Goal: Transaction & Acquisition: Purchase product/service

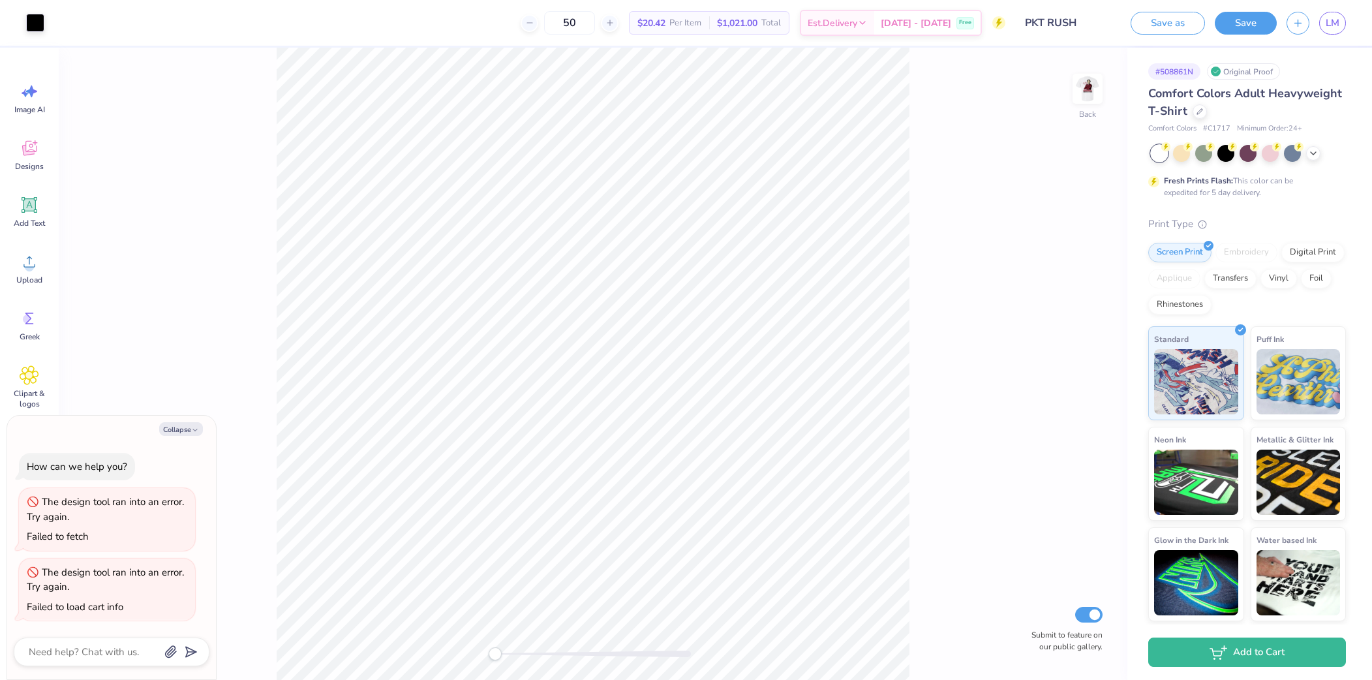
type textarea "x"
click at [1311, 152] on icon at bounding box center [1313, 152] width 10 height 10
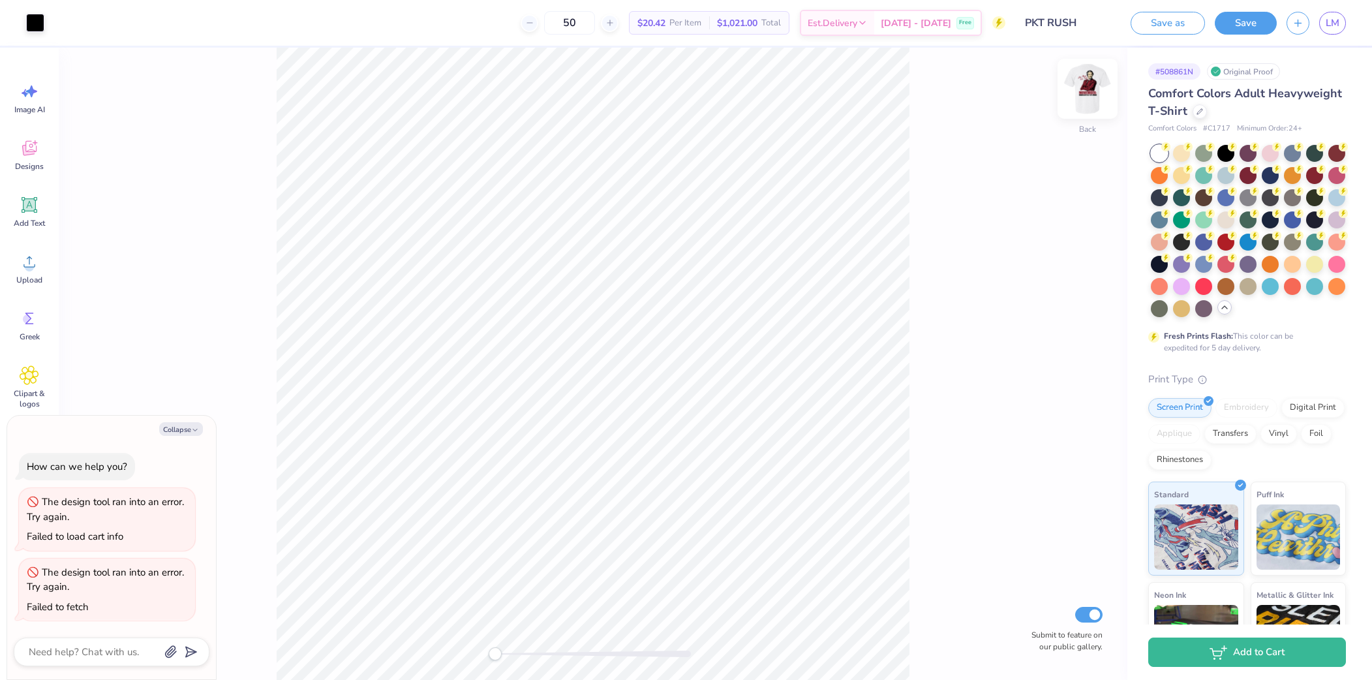
click at [1084, 86] on img at bounding box center [1087, 89] width 52 height 52
click at [1246, 198] on div at bounding box center [1247, 196] width 17 height 17
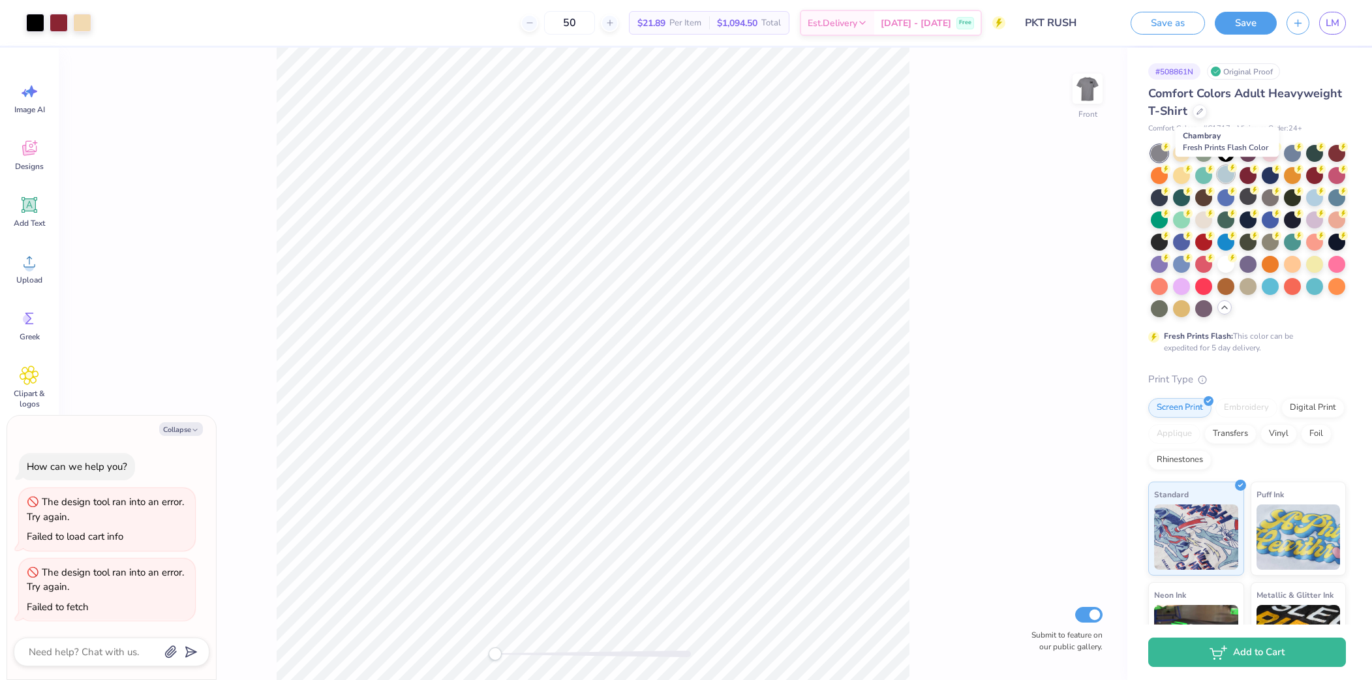
click at [1227, 175] on div at bounding box center [1225, 174] width 17 height 17
click at [1223, 198] on div at bounding box center [1225, 196] width 17 height 17
click at [1272, 197] on div at bounding box center [1269, 196] width 17 height 17
click at [1252, 284] on div at bounding box center [1247, 285] width 17 height 17
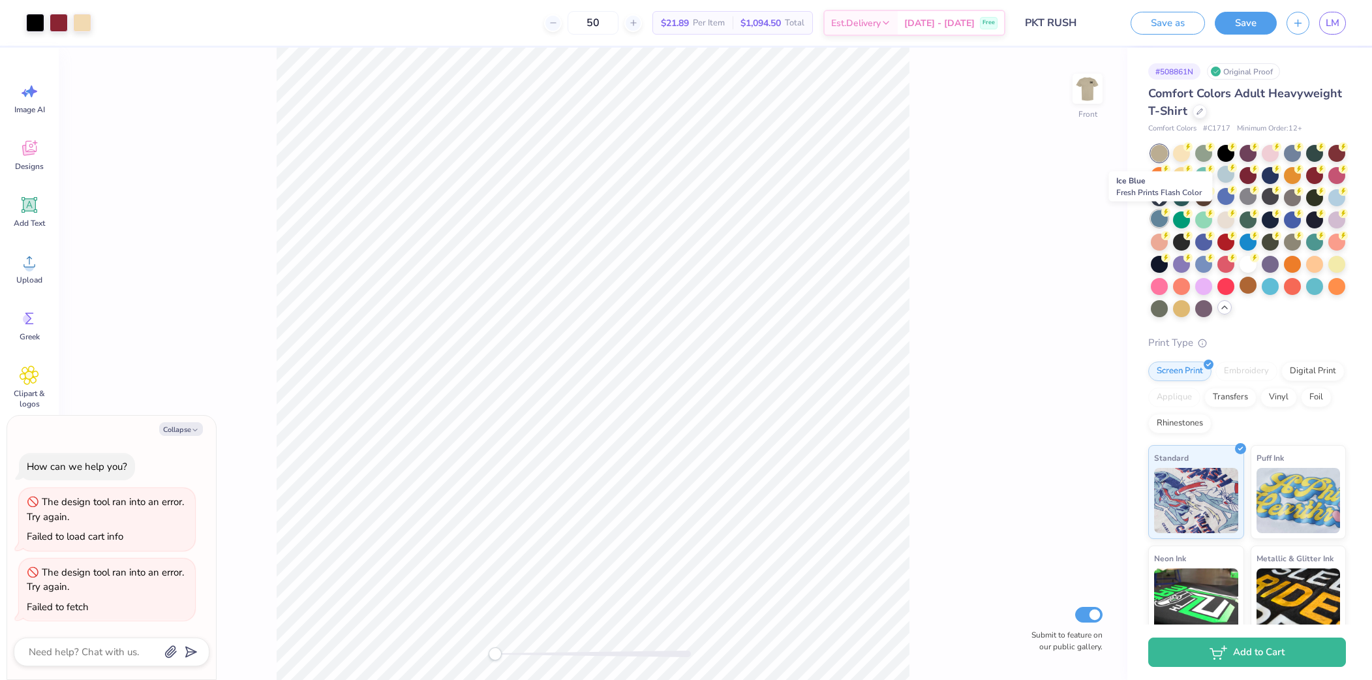
click at [1160, 220] on div at bounding box center [1158, 218] width 17 height 17
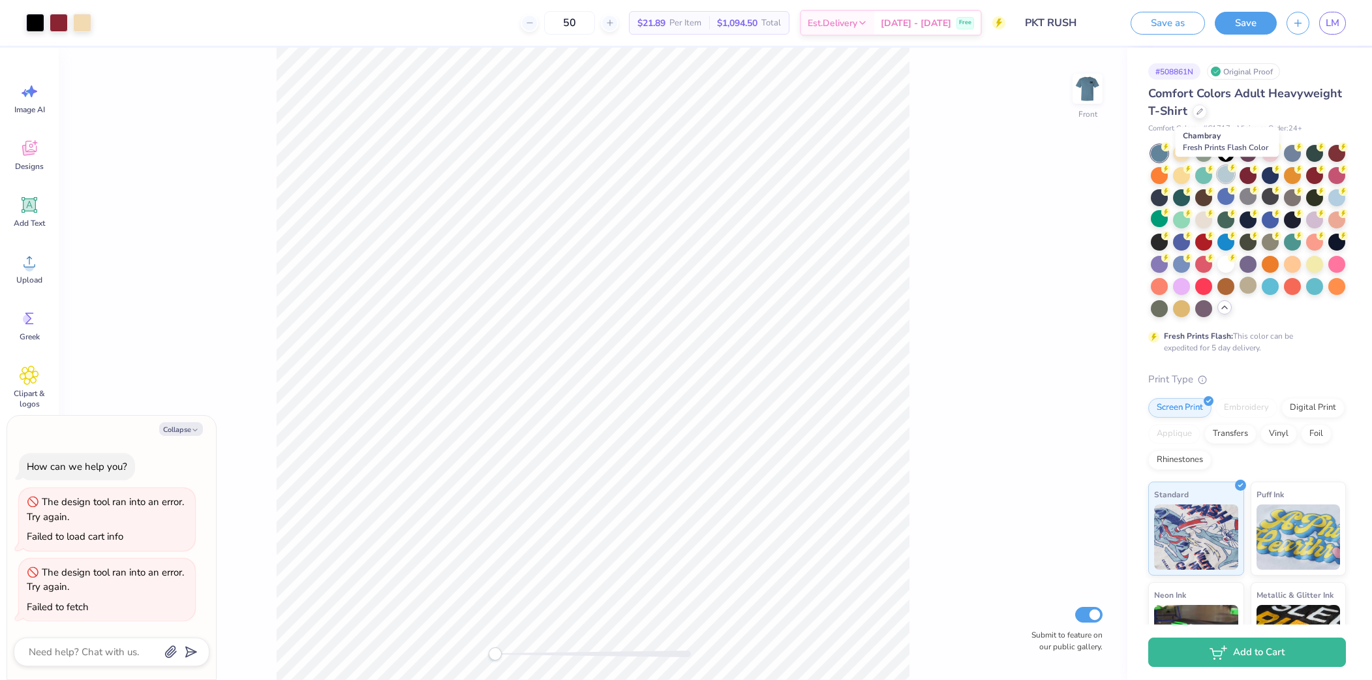
click at [1225, 174] on div at bounding box center [1225, 174] width 17 height 17
click at [1246, 194] on div at bounding box center [1247, 196] width 17 height 17
click at [1246, 220] on div at bounding box center [1247, 218] width 17 height 17
click at [1161, 195] on div at bounding box center [1158, 196] width 17 height 17
click at [1197, 112] on icon at bounding box center [1199, 110] width 7 height 7
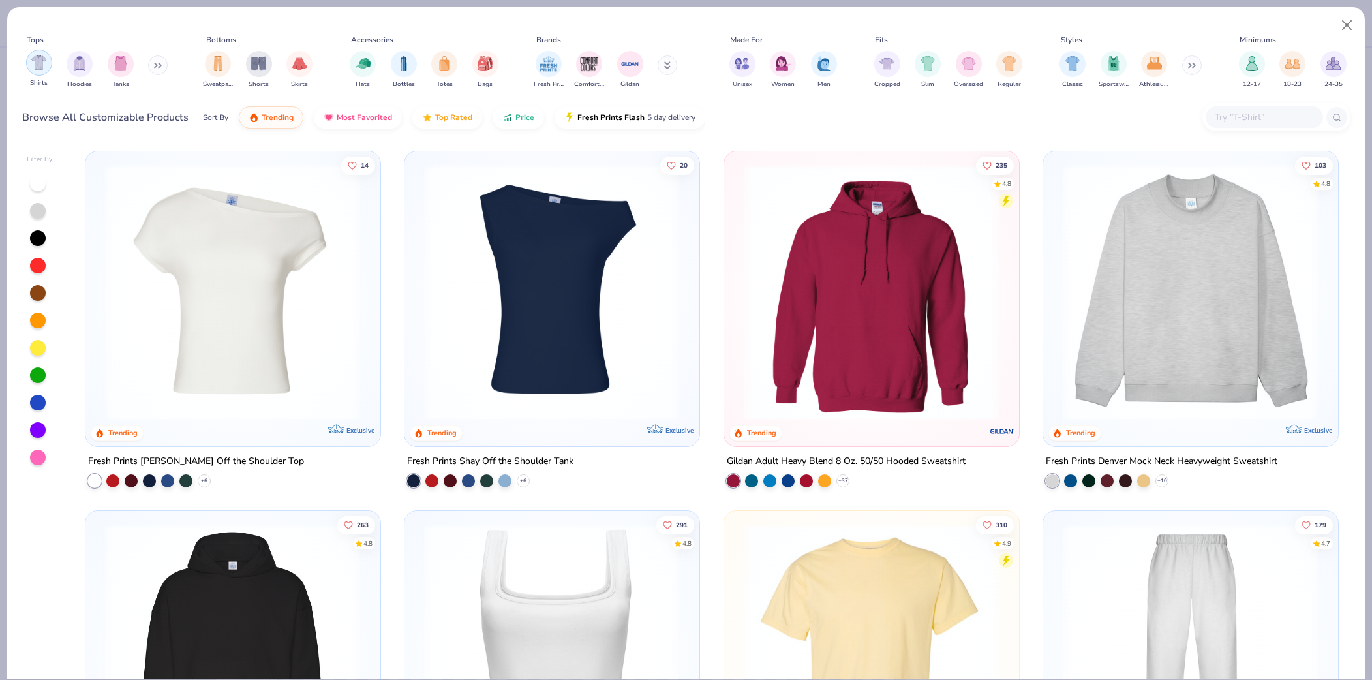
click at [47, 72] on div "Shirts" at bounding box center [39, 69] width 26 height 38
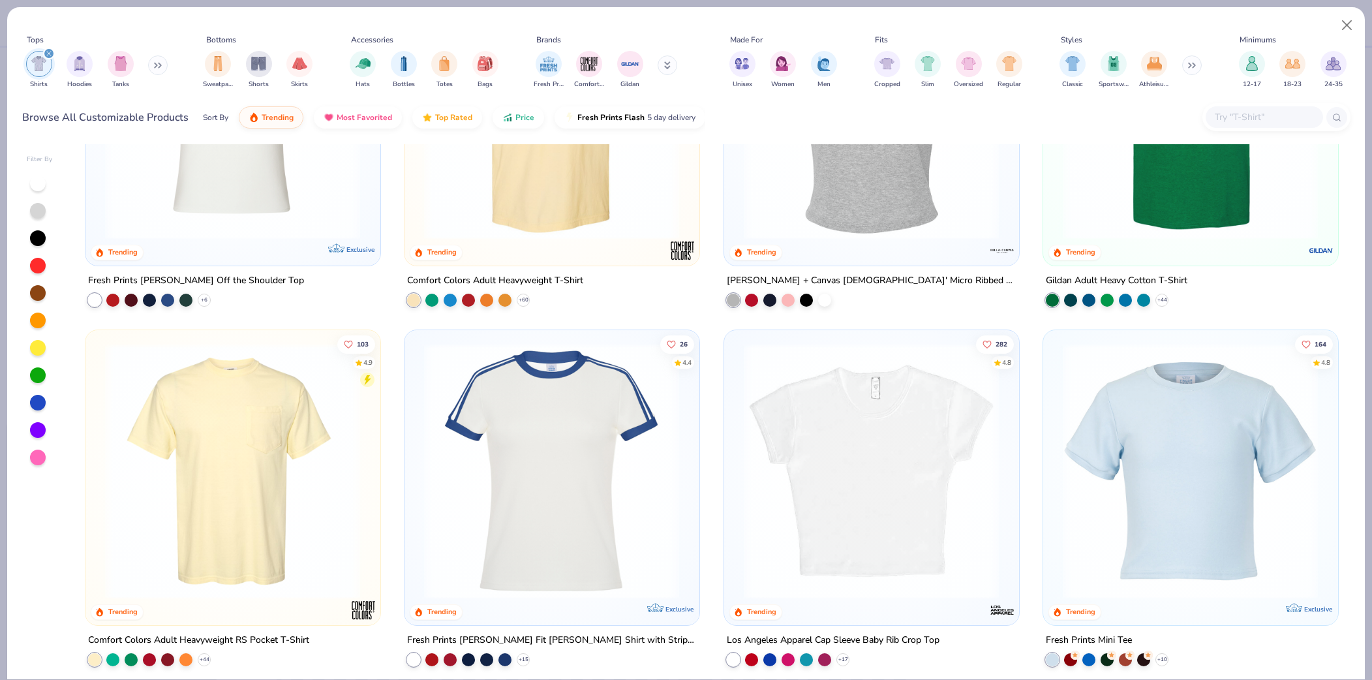
scroll to position [183, 0]
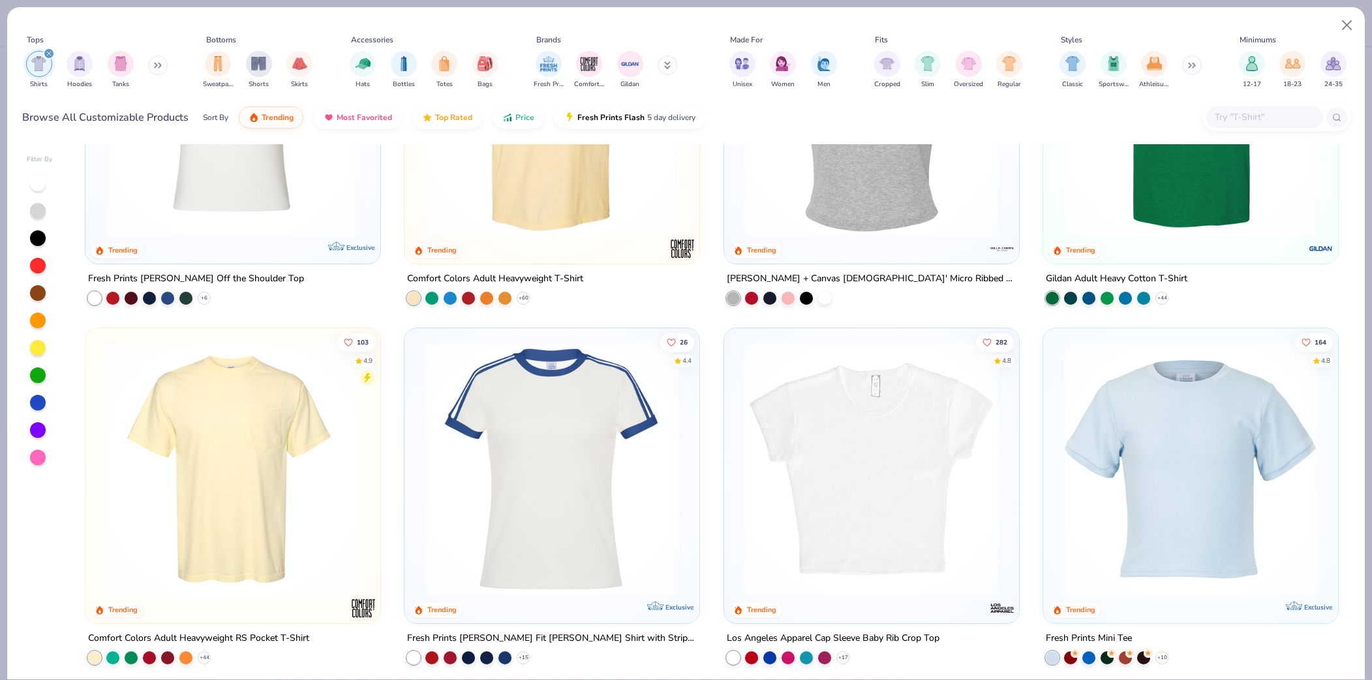
click at [529, 293] on div "Comfort Colors Adult Heavyweight T-Shirt + 60" at bounding box center [552, 287] width 296 height 34
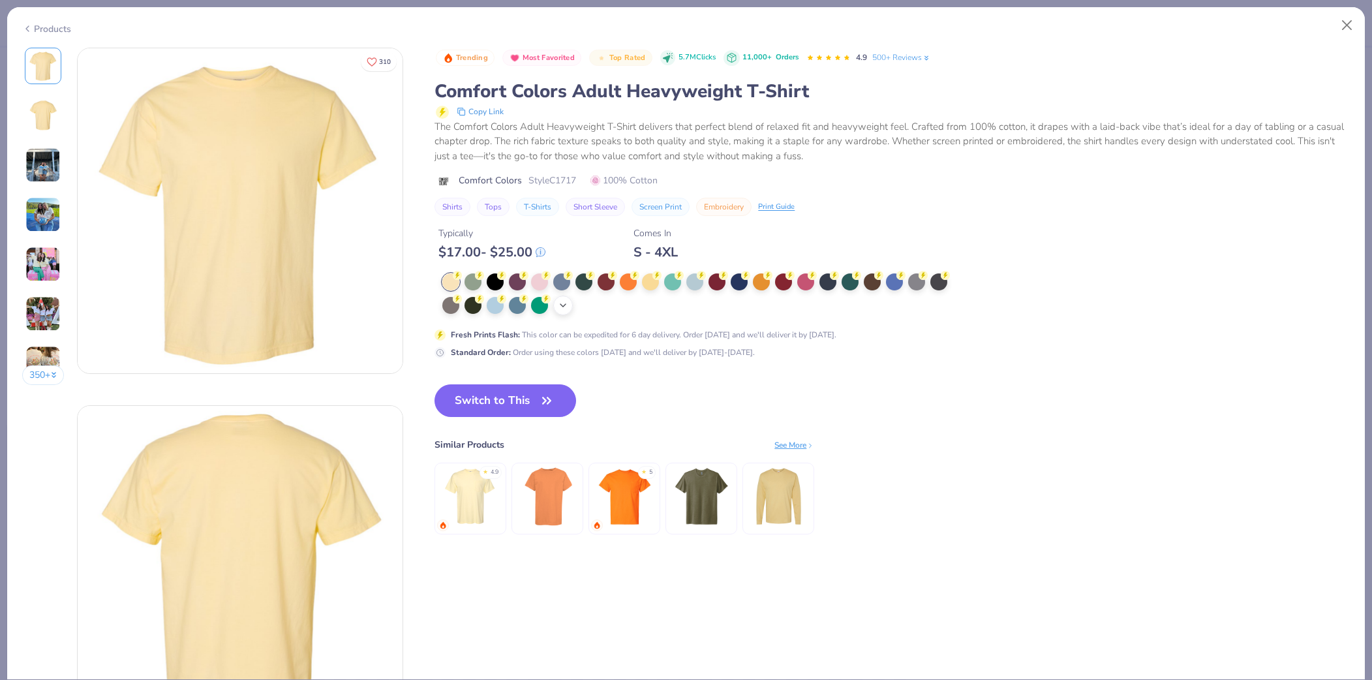
click at [565, 313] on div "+ 38" at bounding box center [563, 305] width 20 height 20
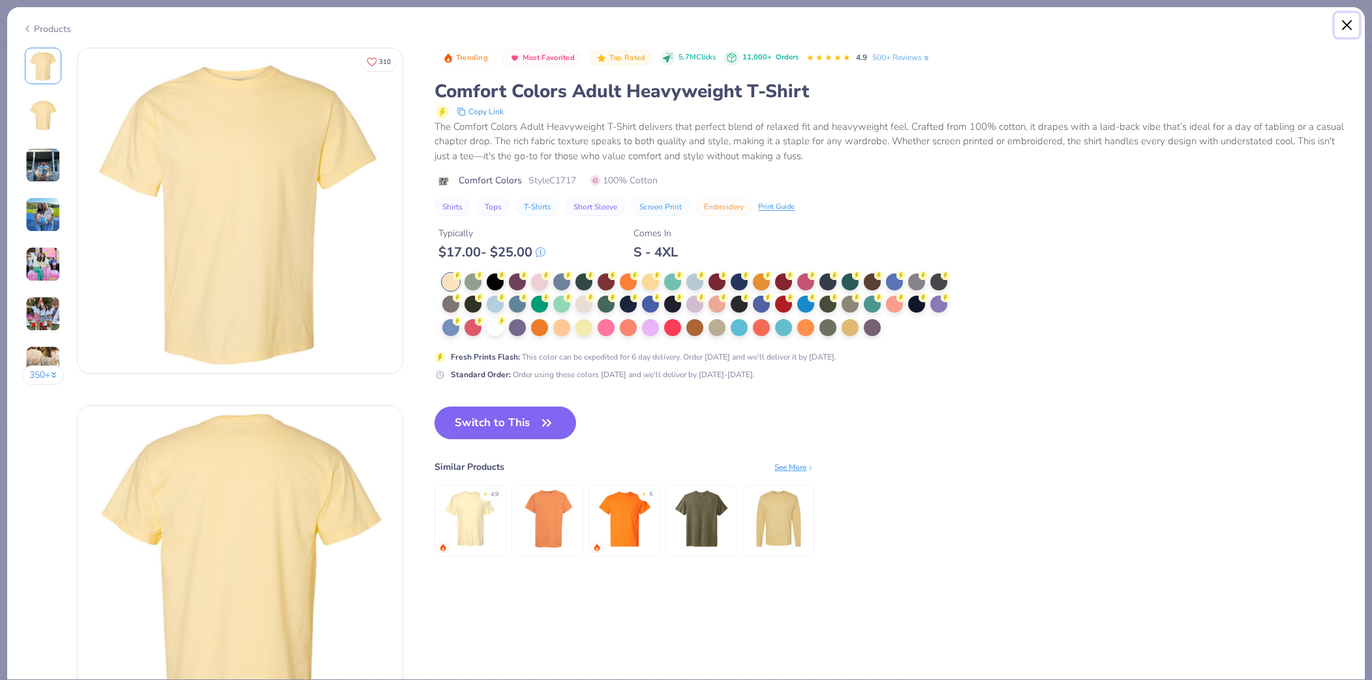
click at [1349, 28] on button "Close" at bounding box center [1346, 25] width 25 height 25
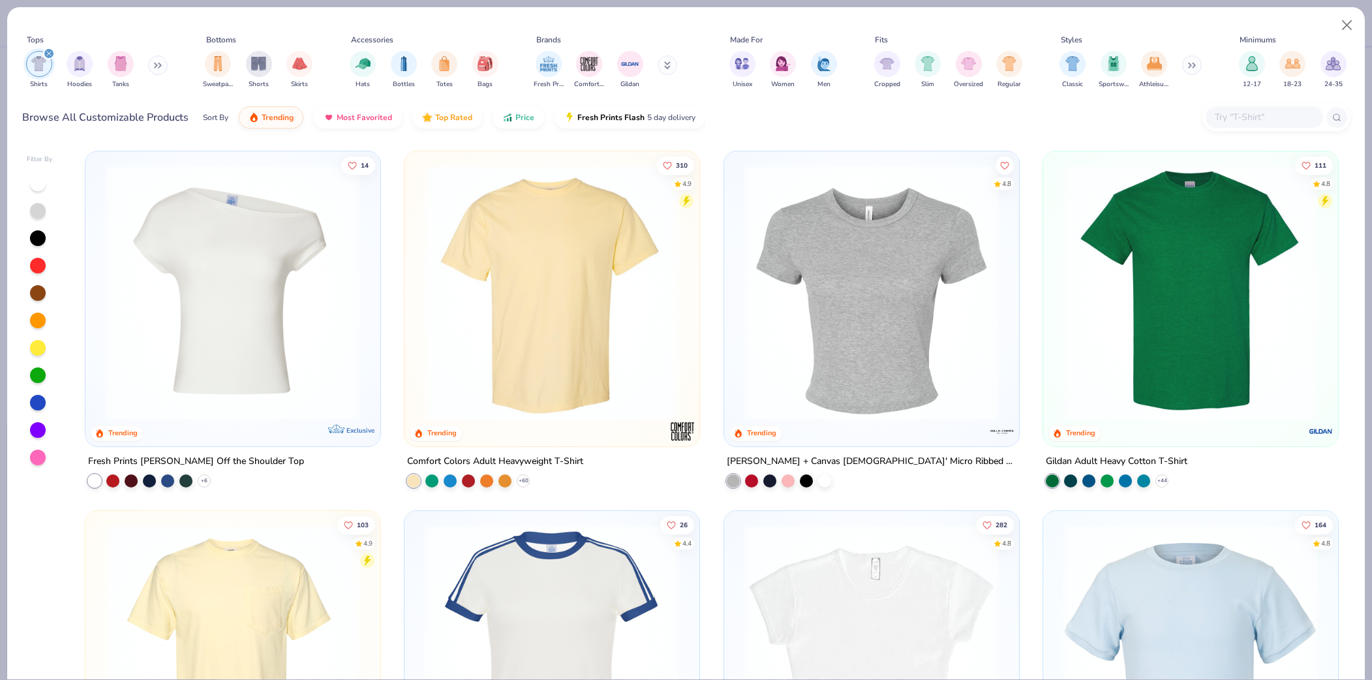
scroll to position [5, 0]
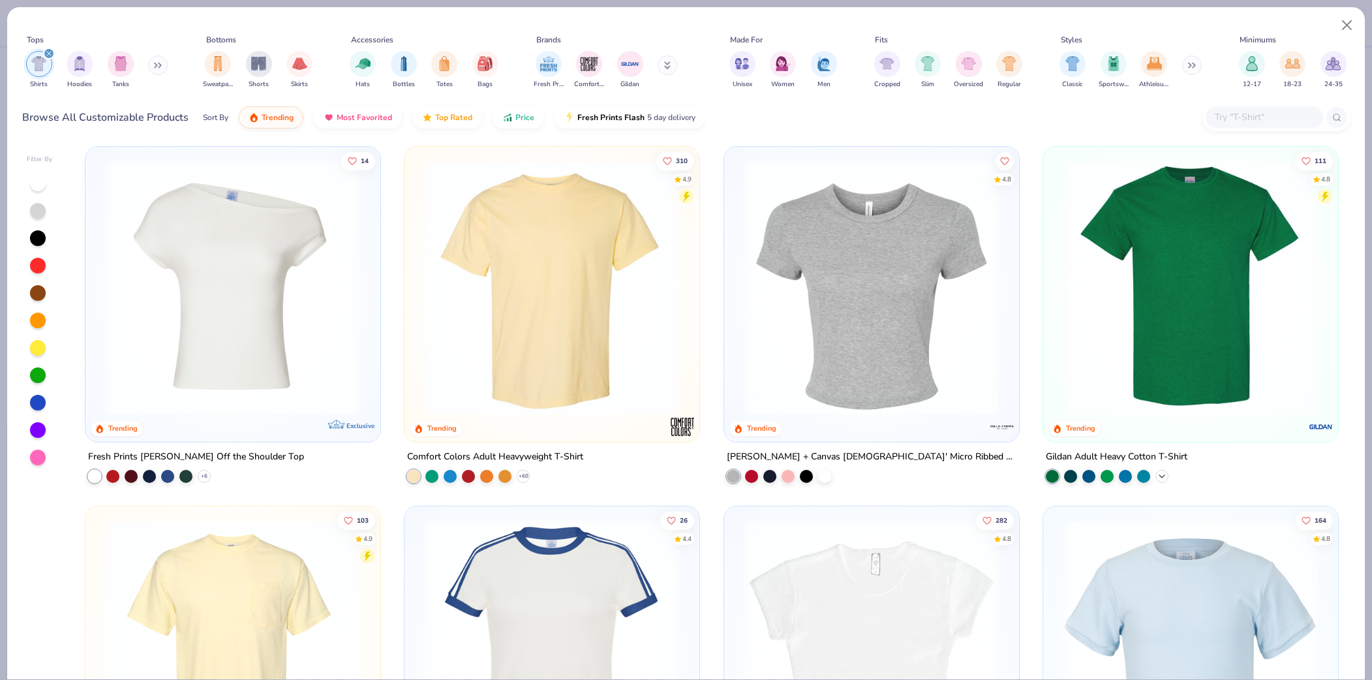
click at [1161, 472] on icon at bounding box center [1161, 475] width 10 height 10
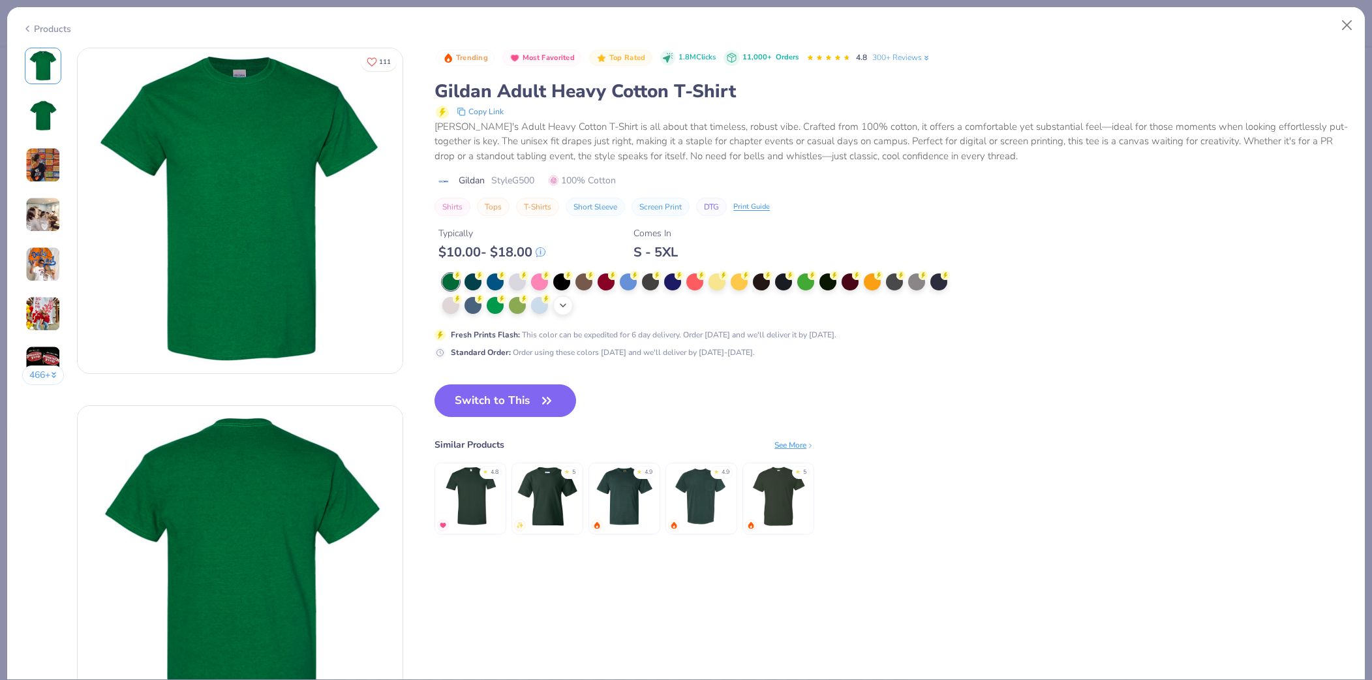
click at [566, 312] on div "+ 22" at bounding box center [563, 305] width 20 height 20
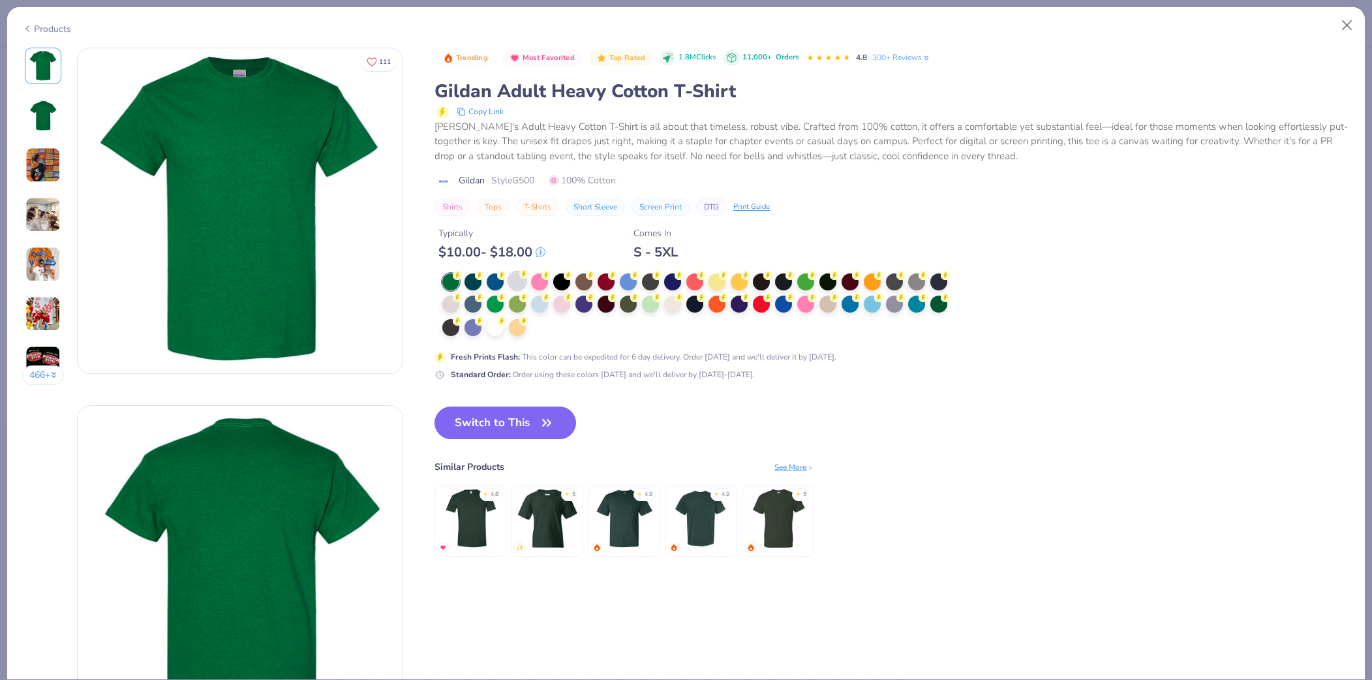
click at [517, 282] on div at bounding box center [517, 280] width 17 height 17
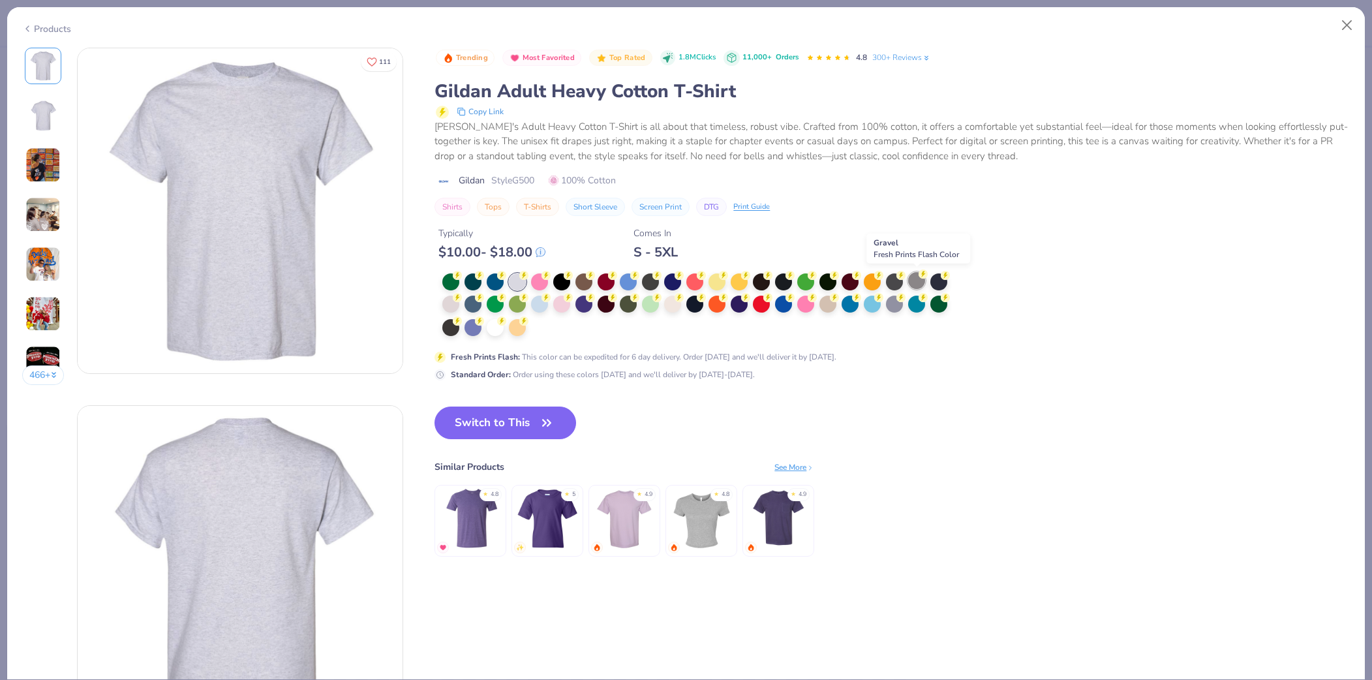
click at [921, 280] on div at bounding box center [916, 280] width 17 height 17
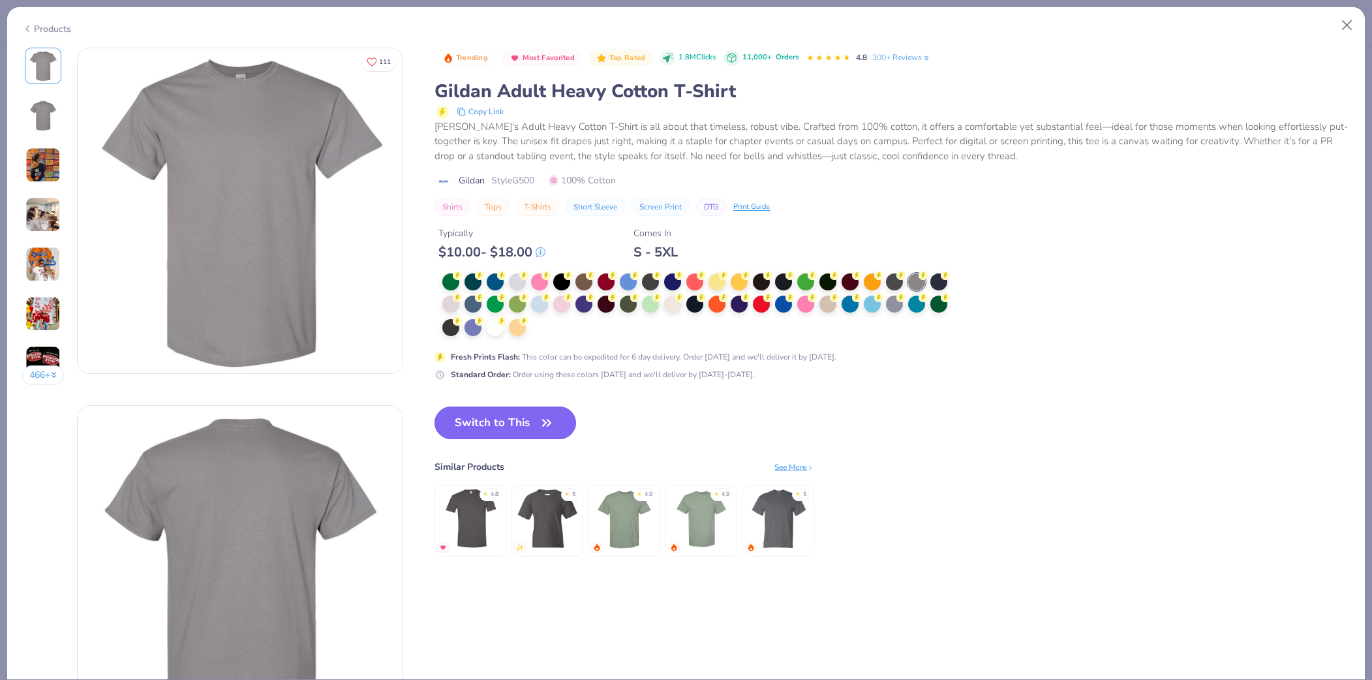
click at [516, 423] on button "Switch to This" at bounding box center [505, 422] width 142 height 33
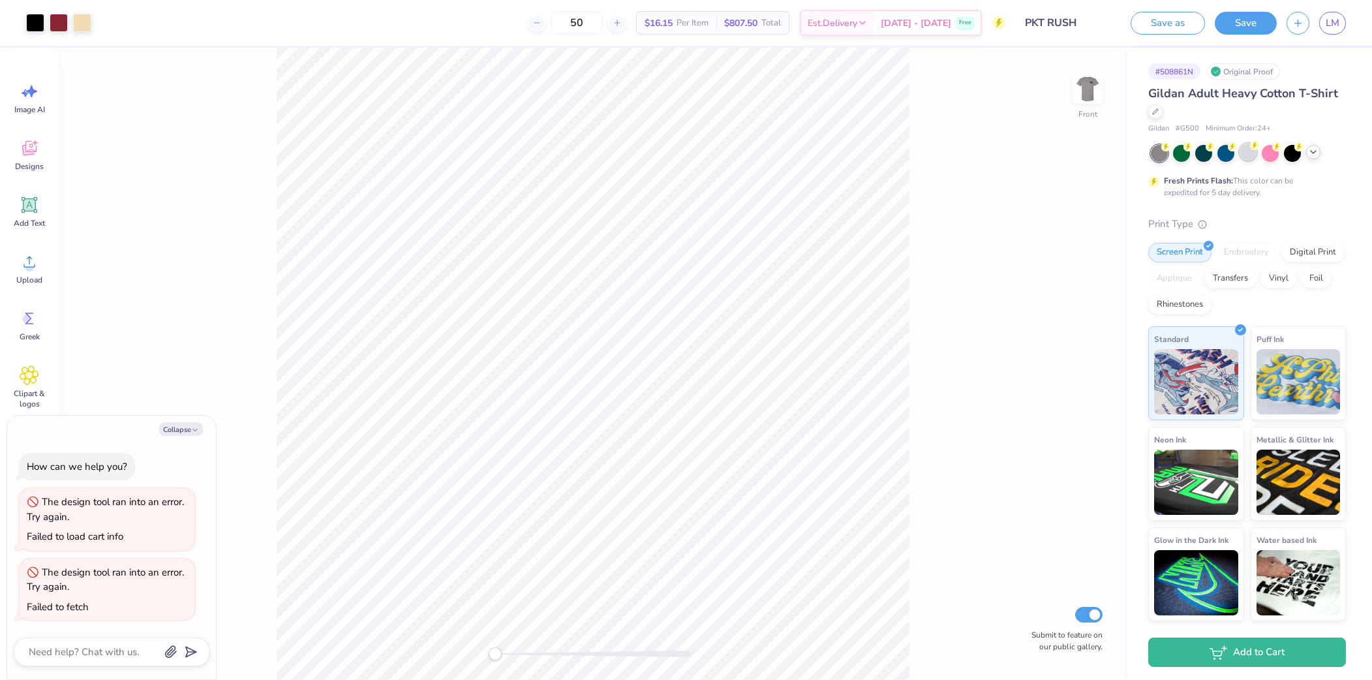
click at [1247, 152] on div at bounding box center [1247, 151] width 17 height 17
click at [1318, 151] on div at bounding box center [1313, 152] width 14 height 14
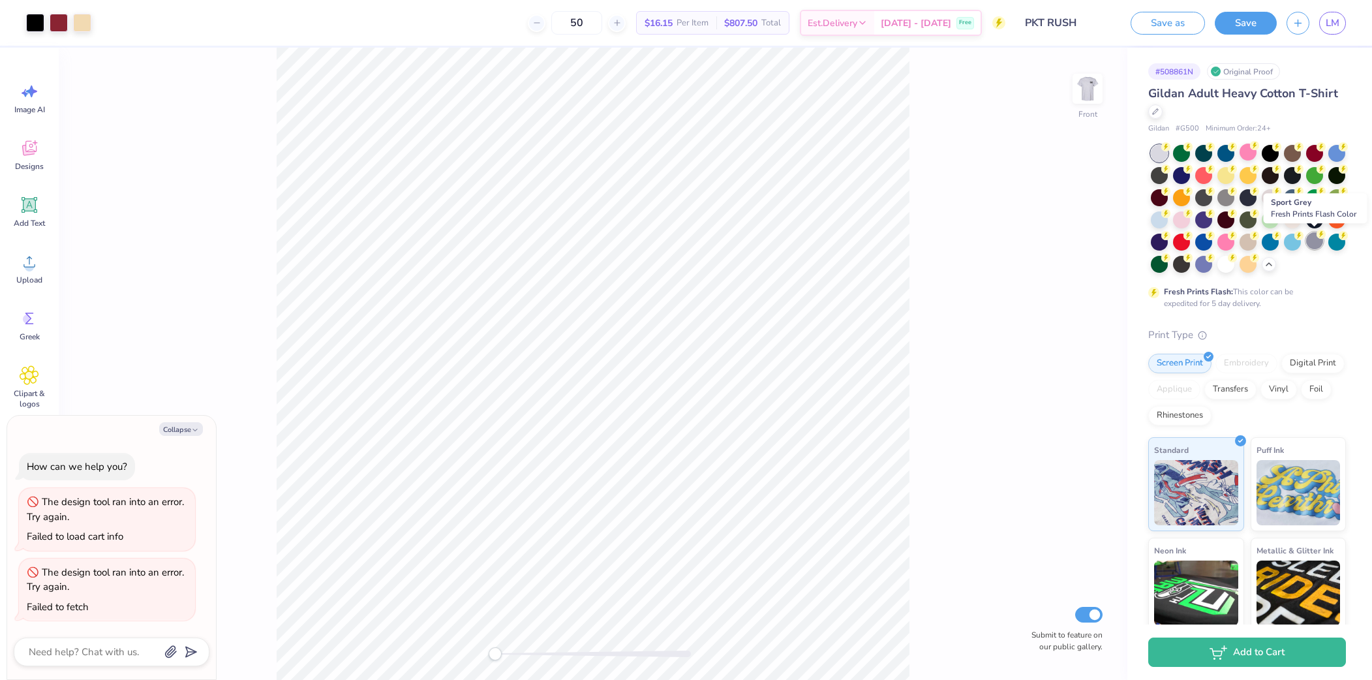
click at [1311, 237] on div at bounding box center [1314, 240] width 17 height 17
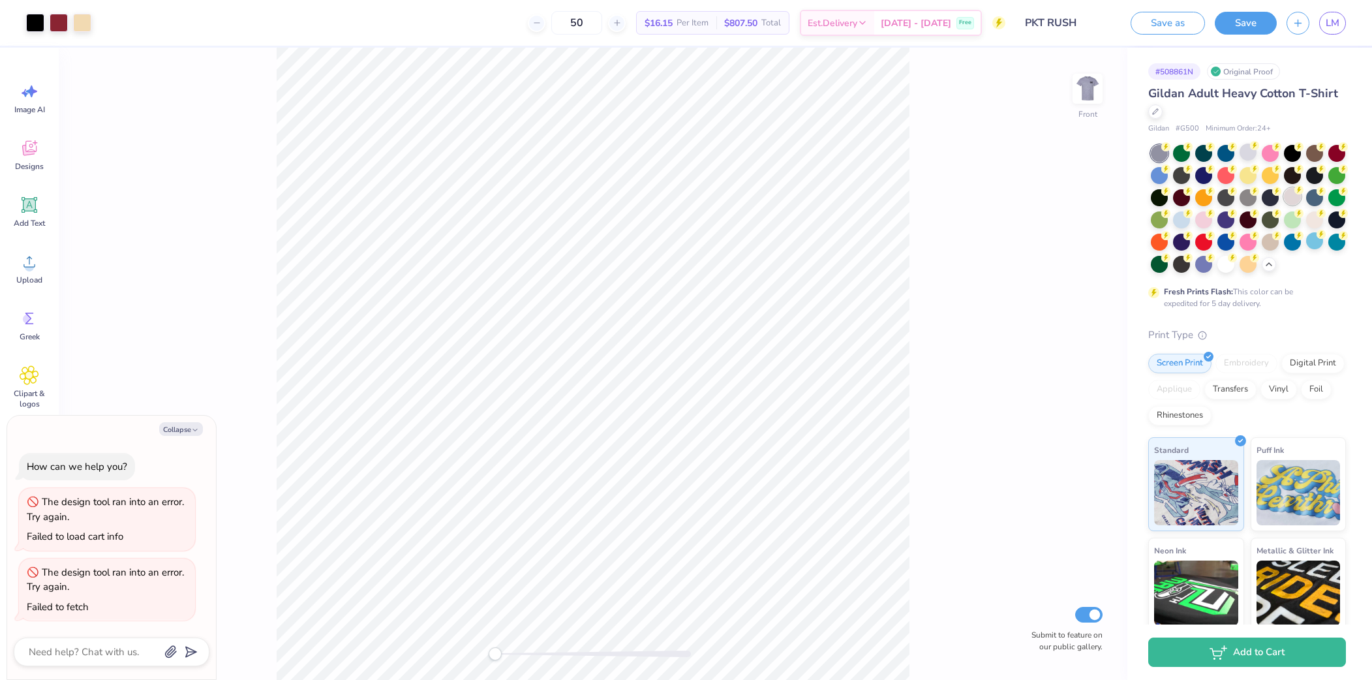
click at [1291, 195] on div at bounding box center [1291, 196] width 17 height 17
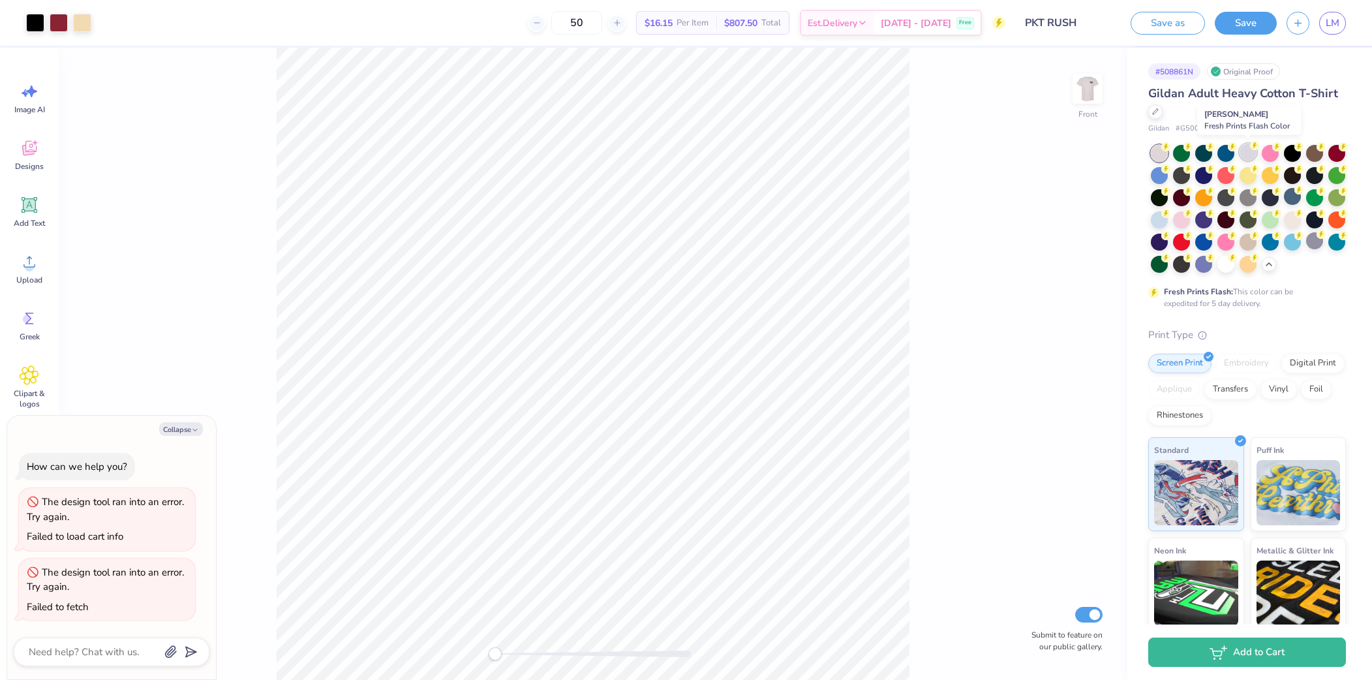
click at [1245, 154] on div at bounding box center [1247, 151] width 17 height 17
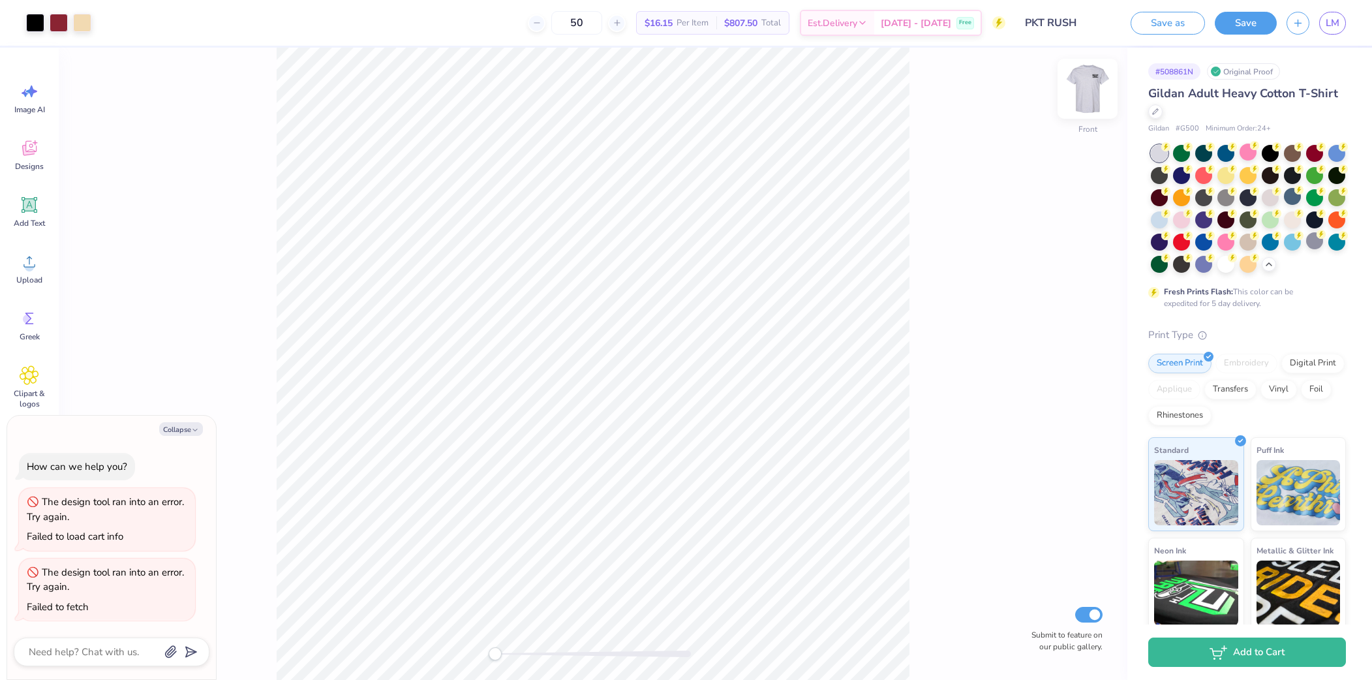
click at [1079, 82] on img at bounding box center [1087, 89] width 52 height 52
click at [1088, 84] on img at bounding box center [1087, 89] width 52 height 52
click at [1225, 200] on div at bounding box center [1225, 196] width 17 height 17
click at [1248, 153] on div at bounding box center [1247, 151] width 17 height 17
click at [1149, 106] on div at bounding box center [1155, 110] width 14 height 14
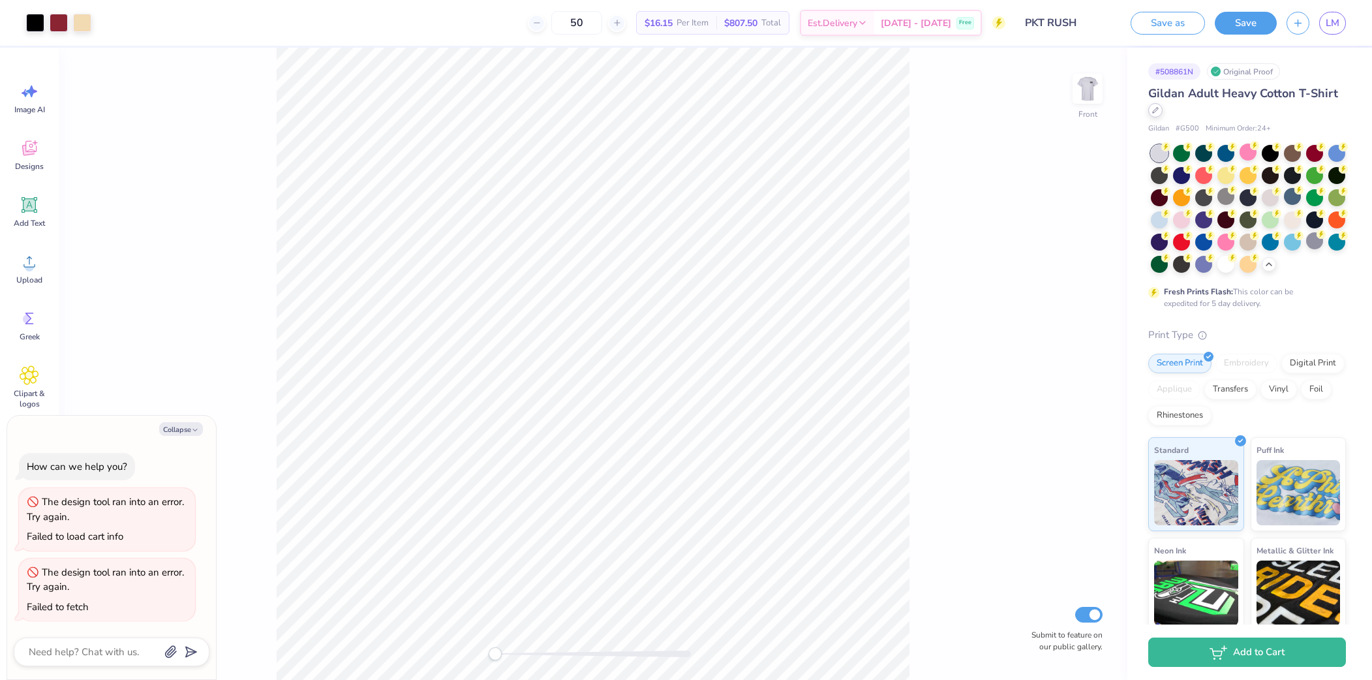
type textarea "x"
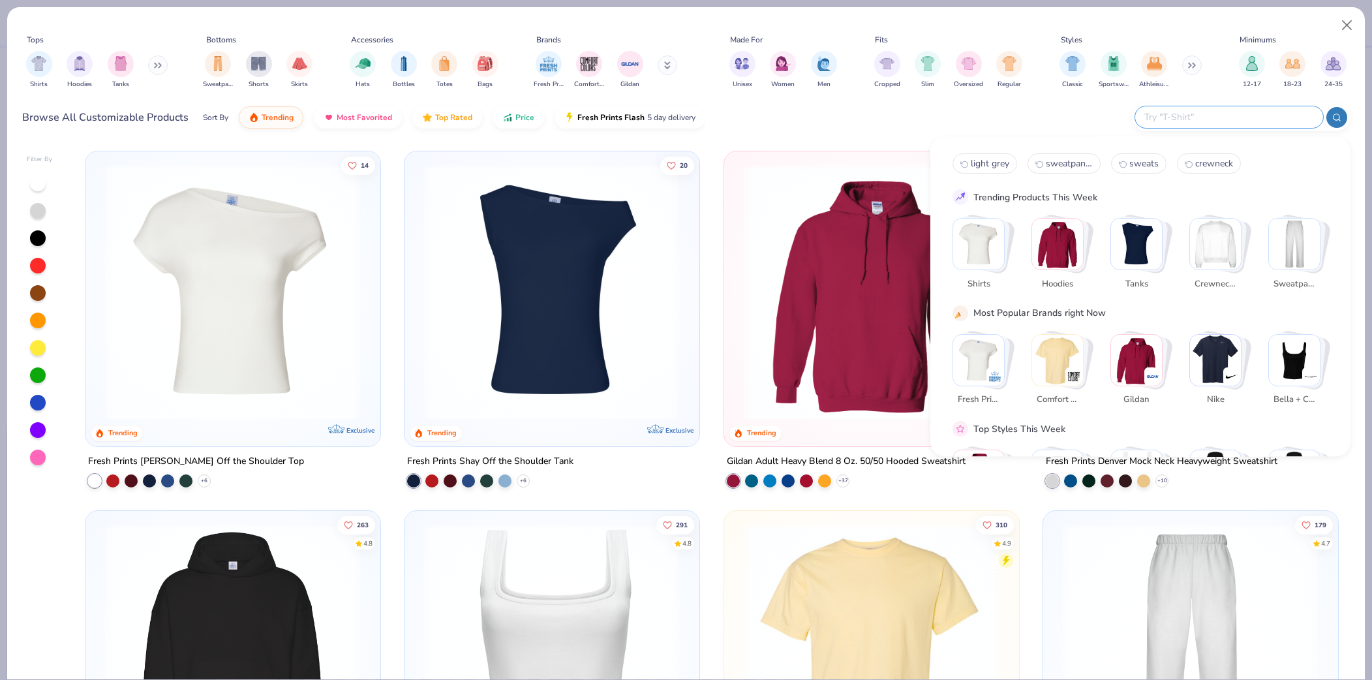
click at [1276, 119] on input "text" at bounding box center [1228, 117] width 171 height 15
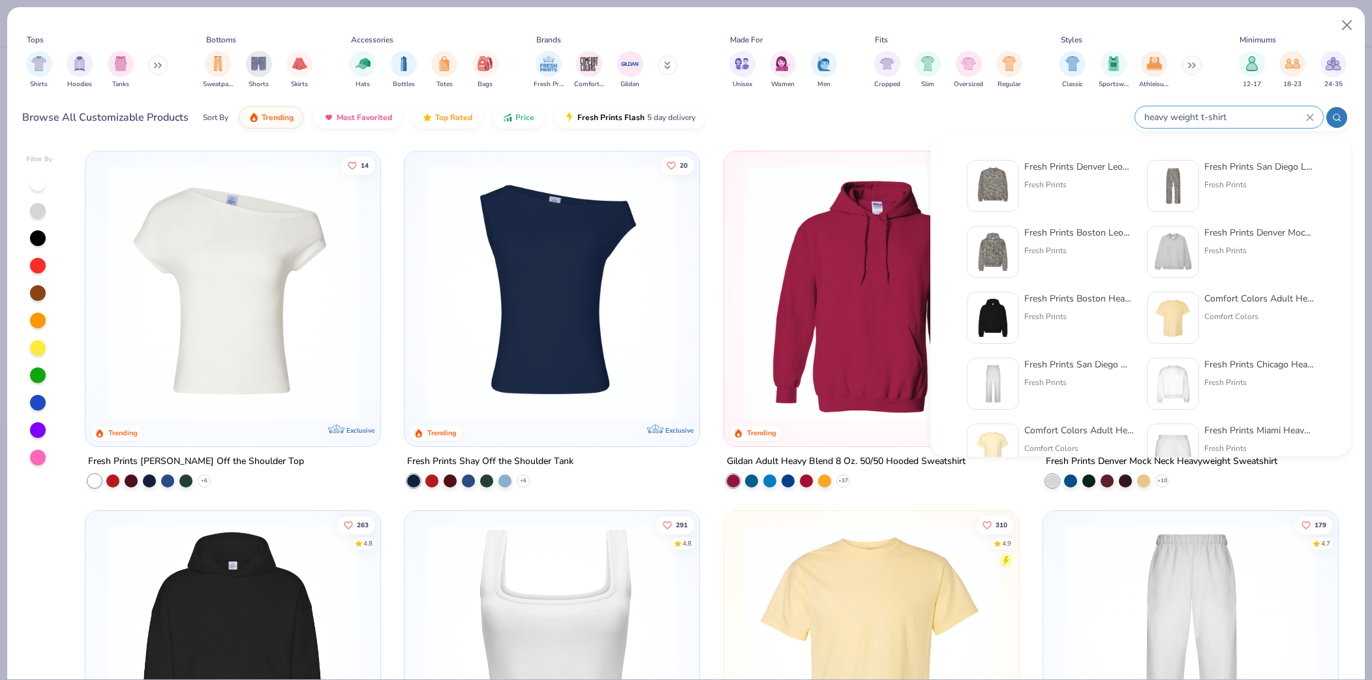
type input "heavy weight t-shirt"
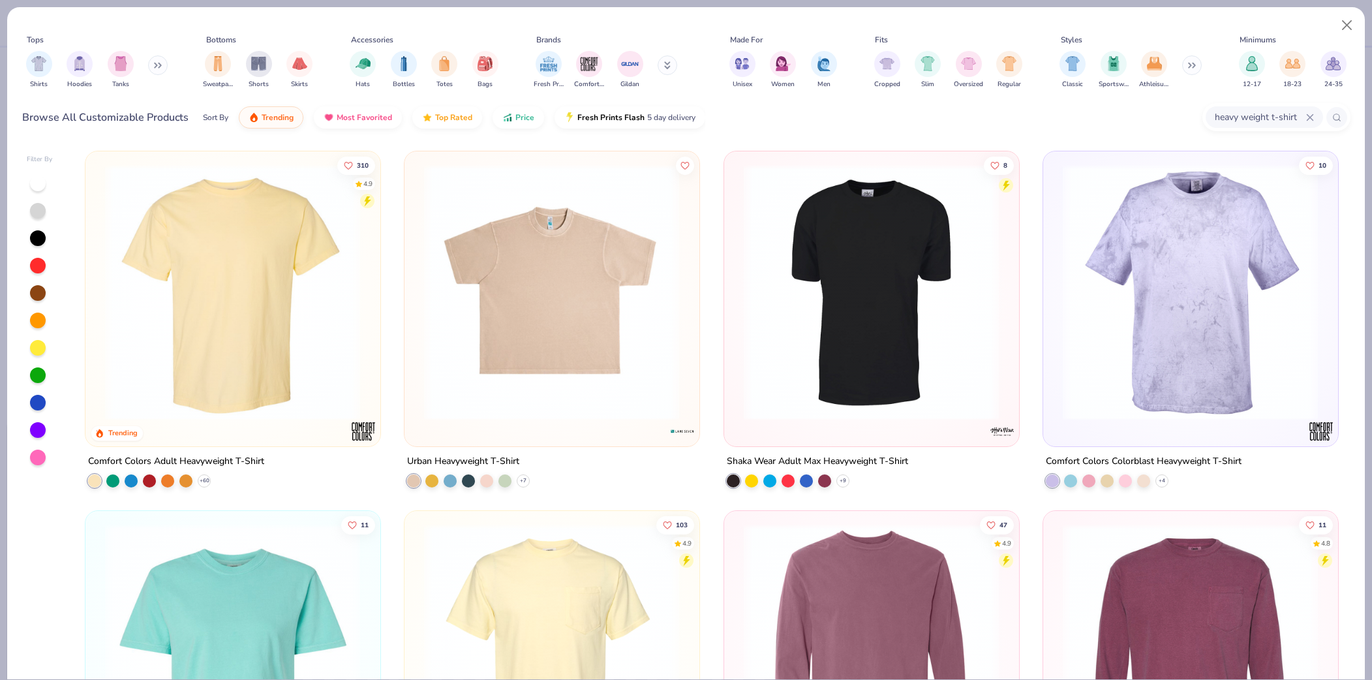
click at [849, 486] on div "8 Shaka Wear Adult Max Heavyweight T-Shirt + 9" at bounding box center [871, 319] width 296 height 337
click at [837, 477] on icon at bounding box center [842, 480] width 10 height 10
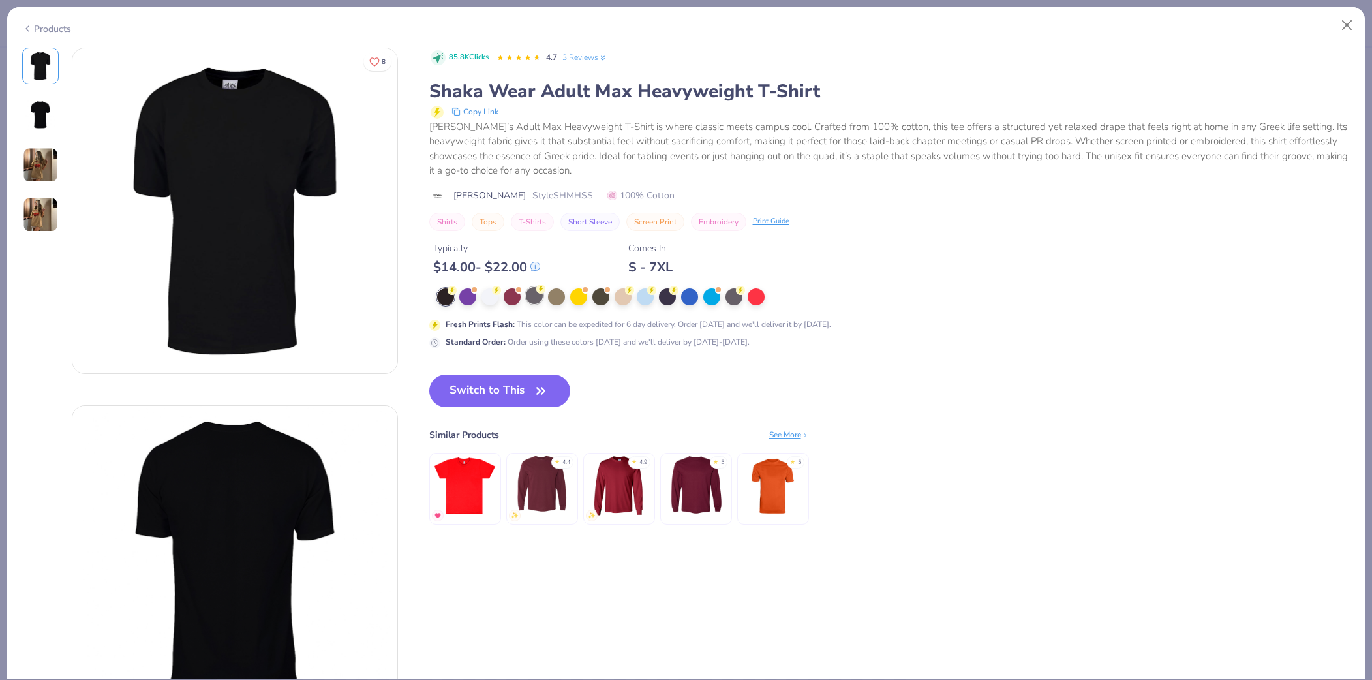
click at [535, 299] on div at bounding box center [534, 295] width 17 height 17
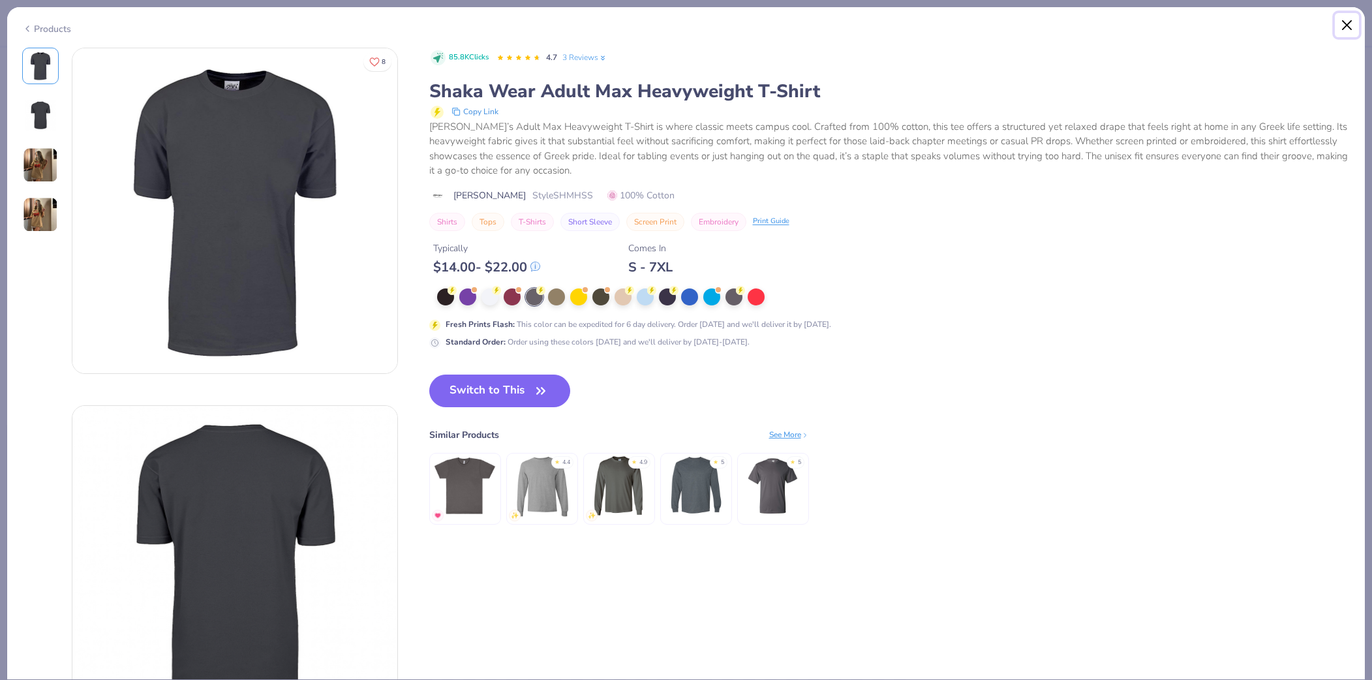
click at [1344, 29] on button "Close" at bounding box center [1346, 25] width 25 height 25
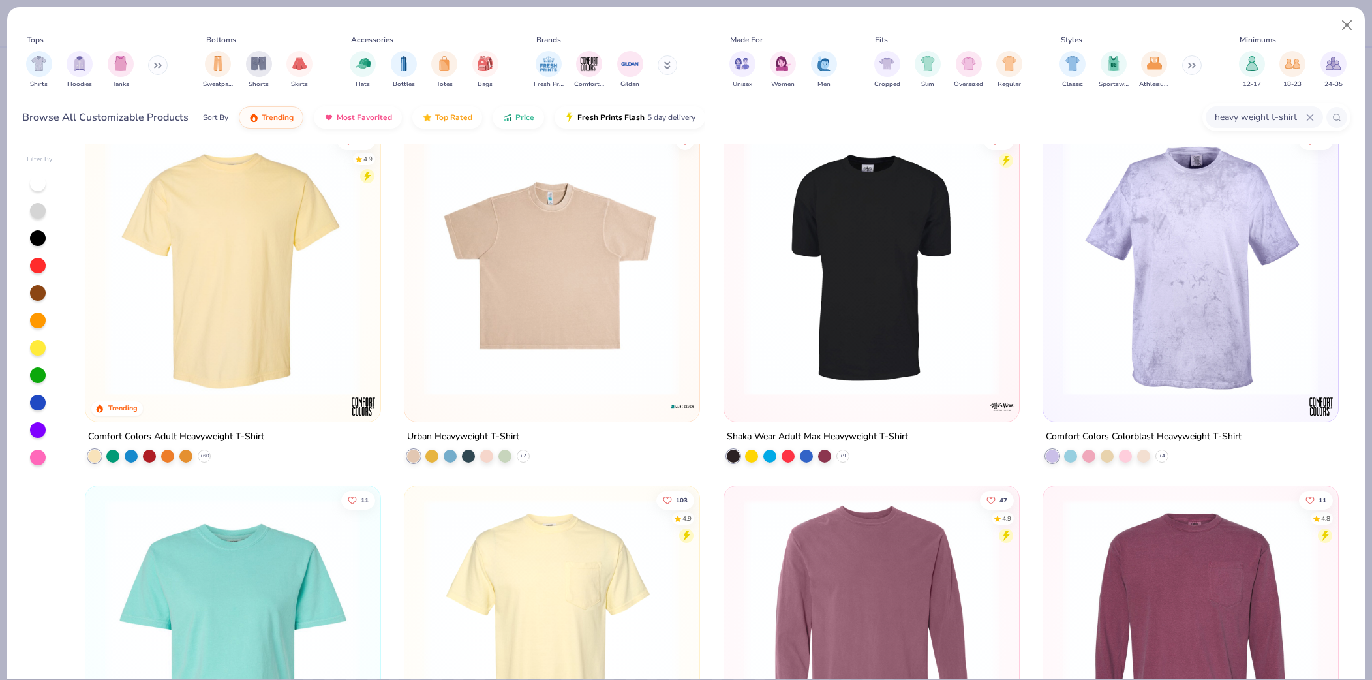
scroll to position [31, 0]
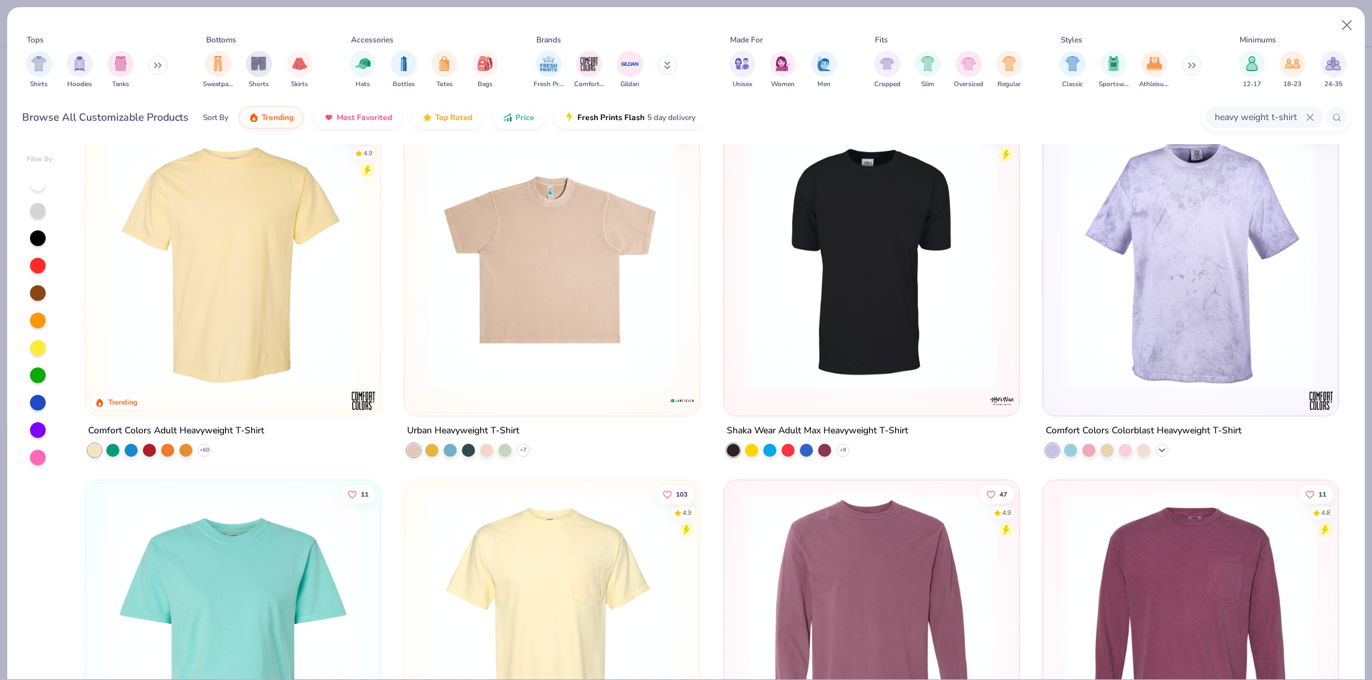
click at [1163, 449] on icon at bounding box center [1161, 449] width 10 height 10
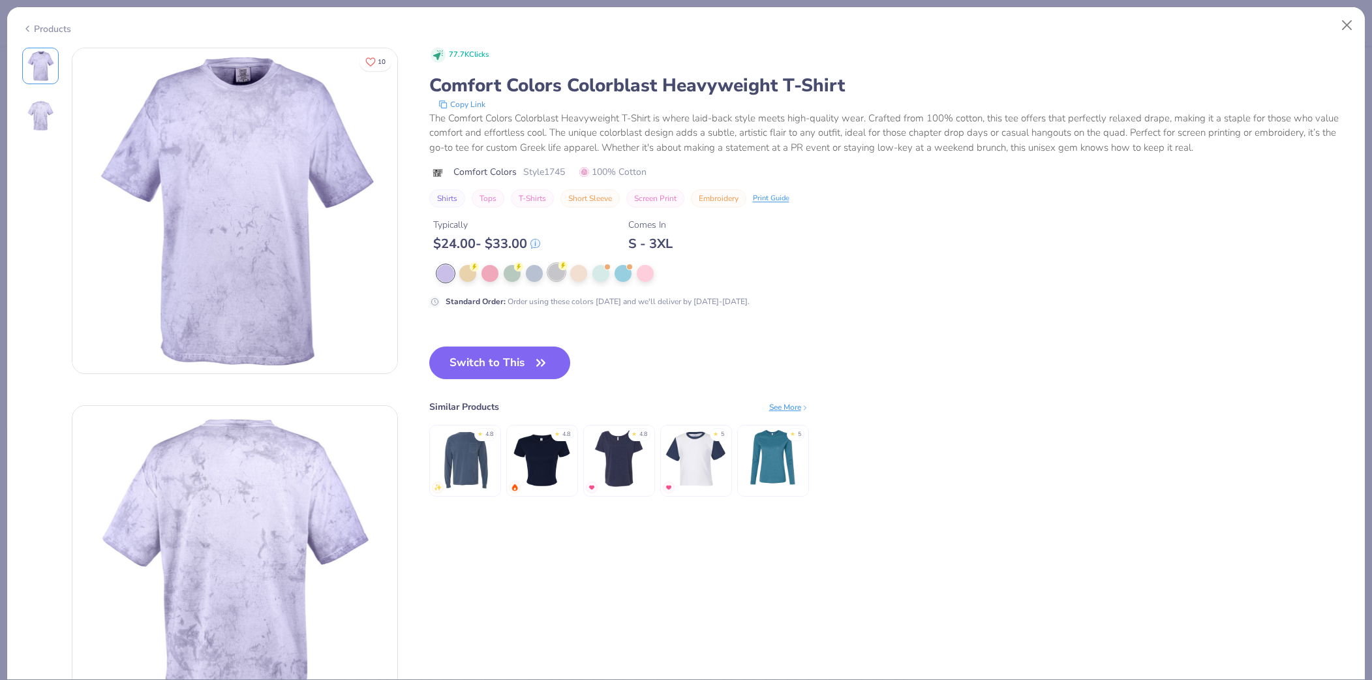
click at [556, 277] on div at bounding box center [556, 271] width 17 height 17
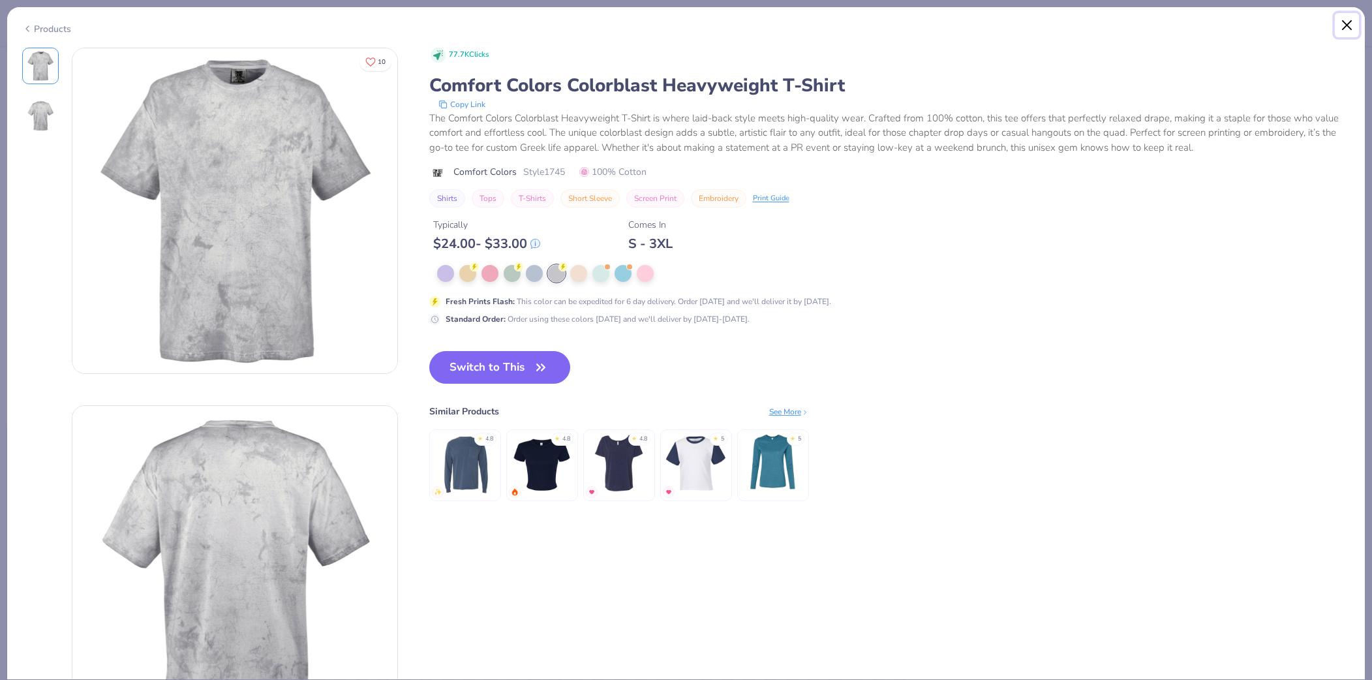
click at [1350, 26] on button "Close" at bounding box center [1346, 25] width 25 height 25
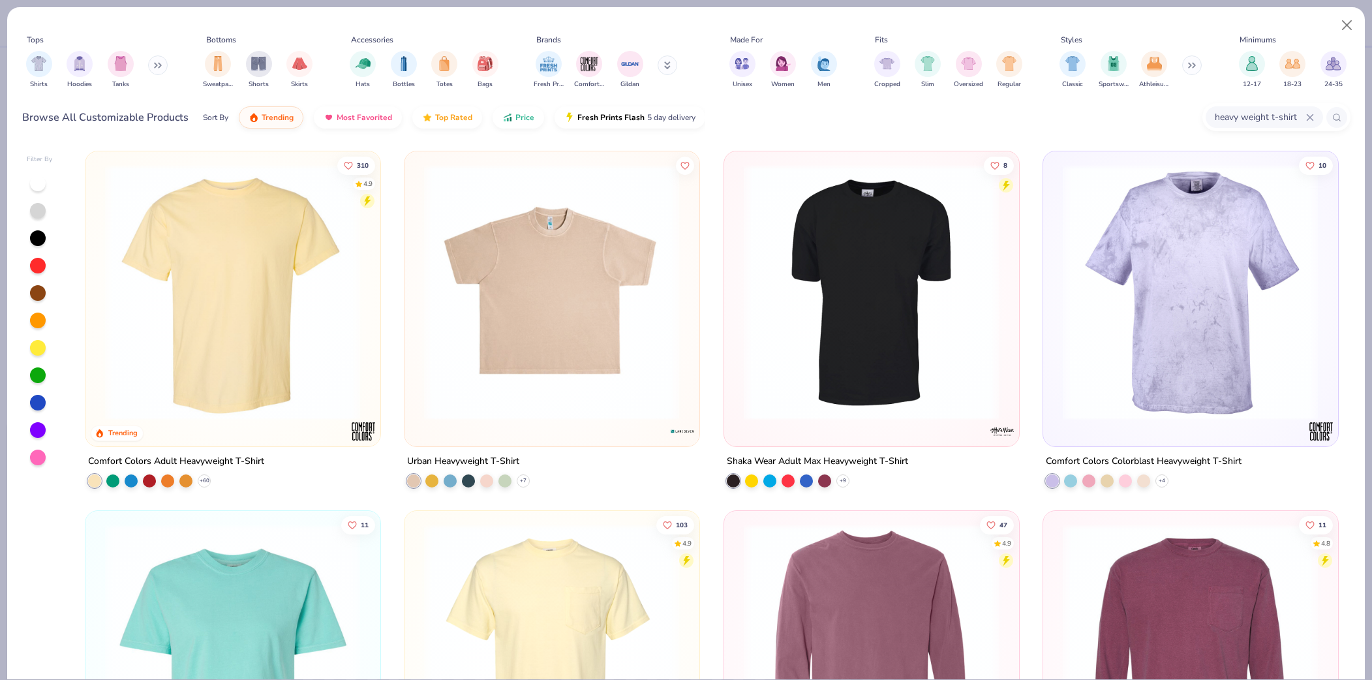
click at [211, 478] on div "Comfort Colors Adult Heavyweight T-Shirt + 60" at bounding box center [233, 470] width 296 height 34
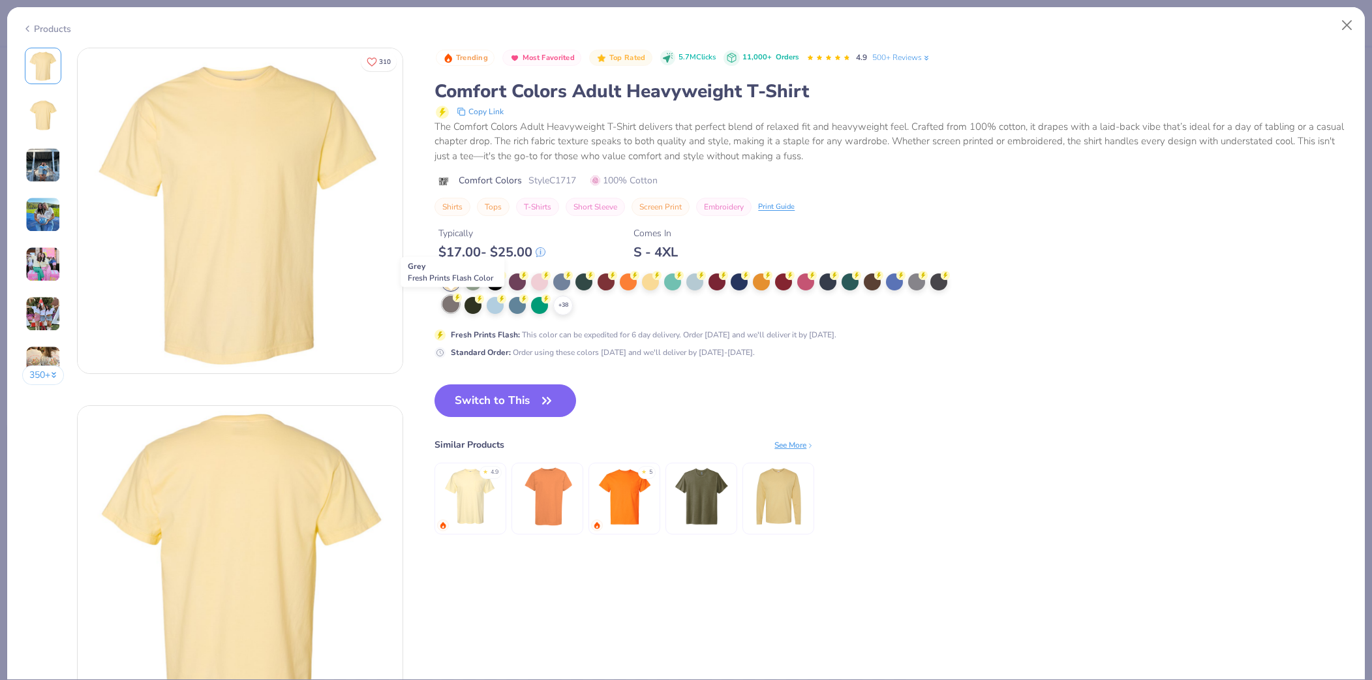
click at [455, 302] on div at bounding box center [450, 303] width 17 height 17
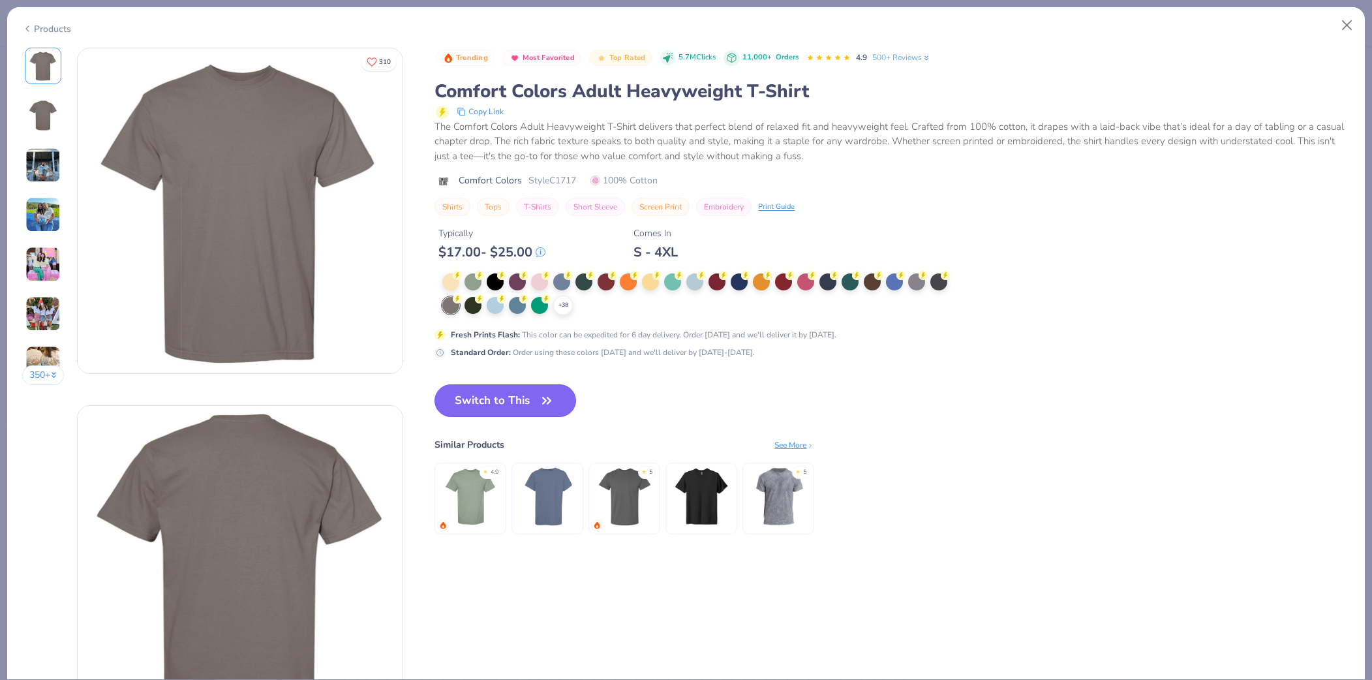
click at [509, 400] on button "Switch to This" at bounding box center [505, 400] width 142 height 33
type textarea "x"
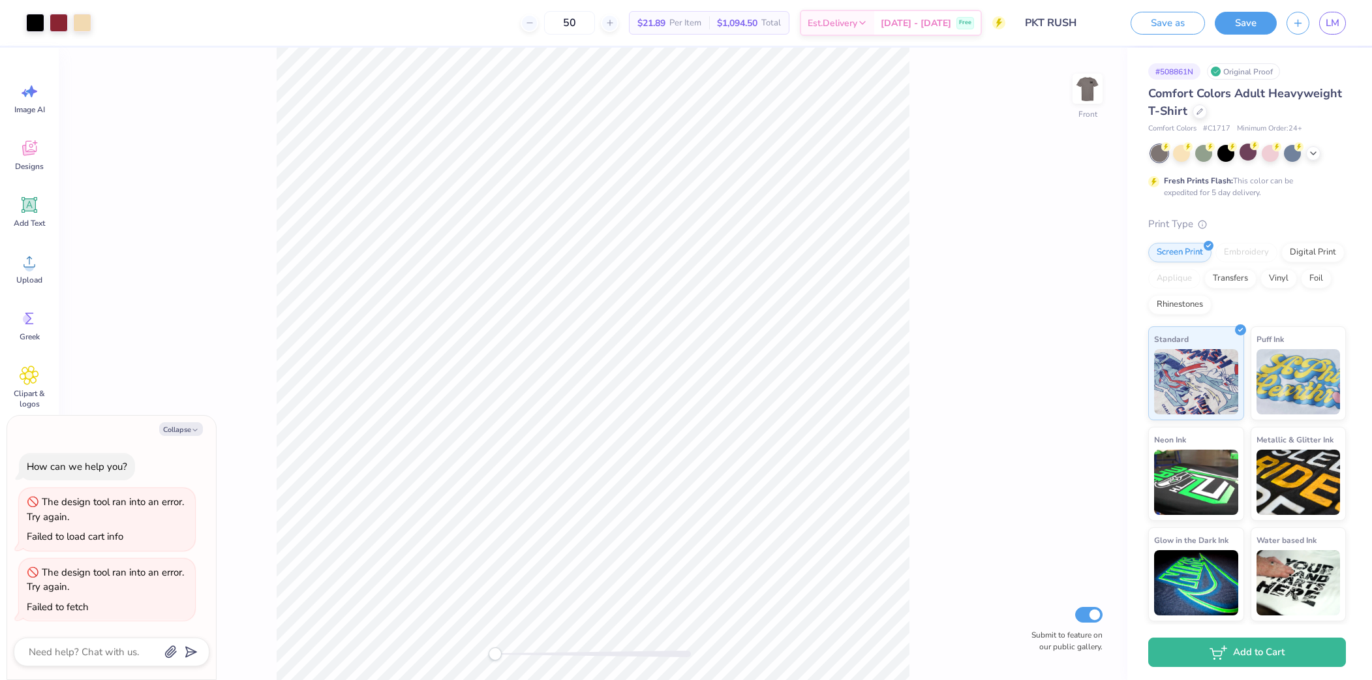
click at [665, 22] on span "$21.89" at bounding box center [651, 23] width 28 height 14
click at [595, 20] on input "50" at bounding box center [569, 22] width 51 height 23
drag, startPoint x: 597, startPoint y: 20, endPoint x: 568, endPoint y: 20, distance: 29.4
click at [568, 20] on input "50" at bounding box center [569, 22] width 51 height 23
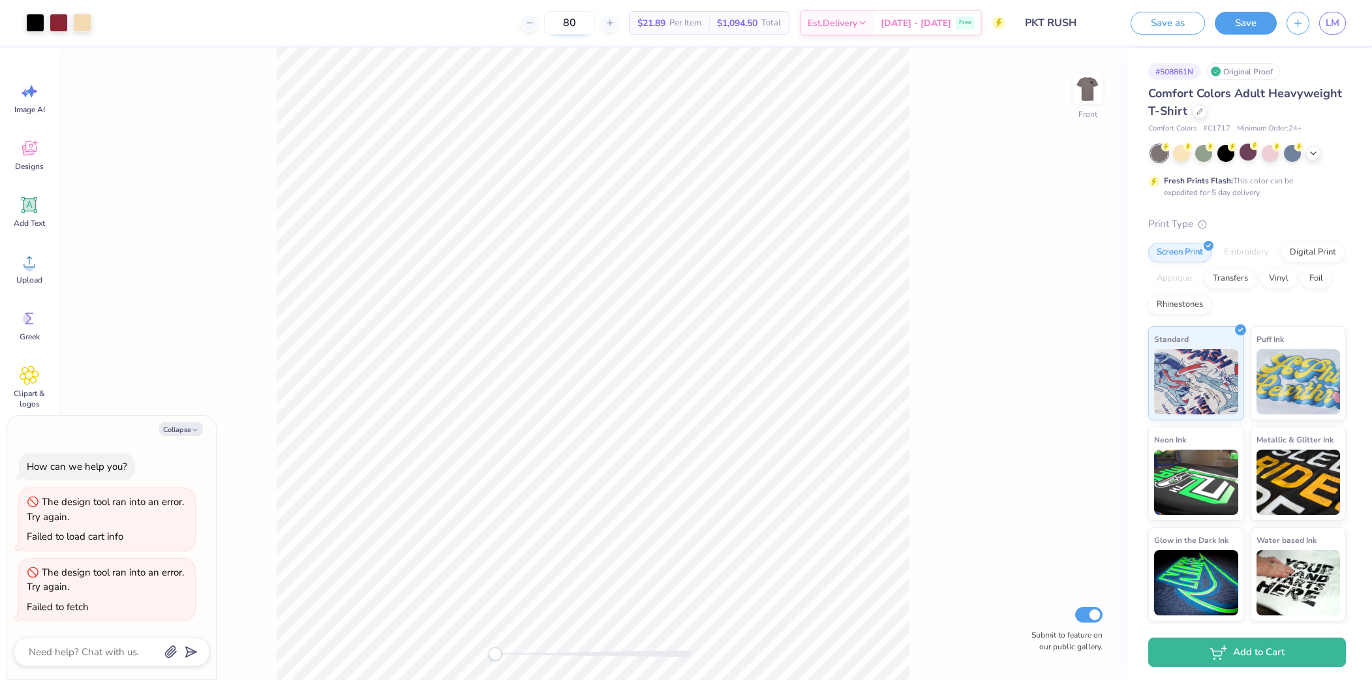
type input "80"
click at [1200, 112] on icon at bounding box center [1199, 110] width 7 height 7
type textarea "x"
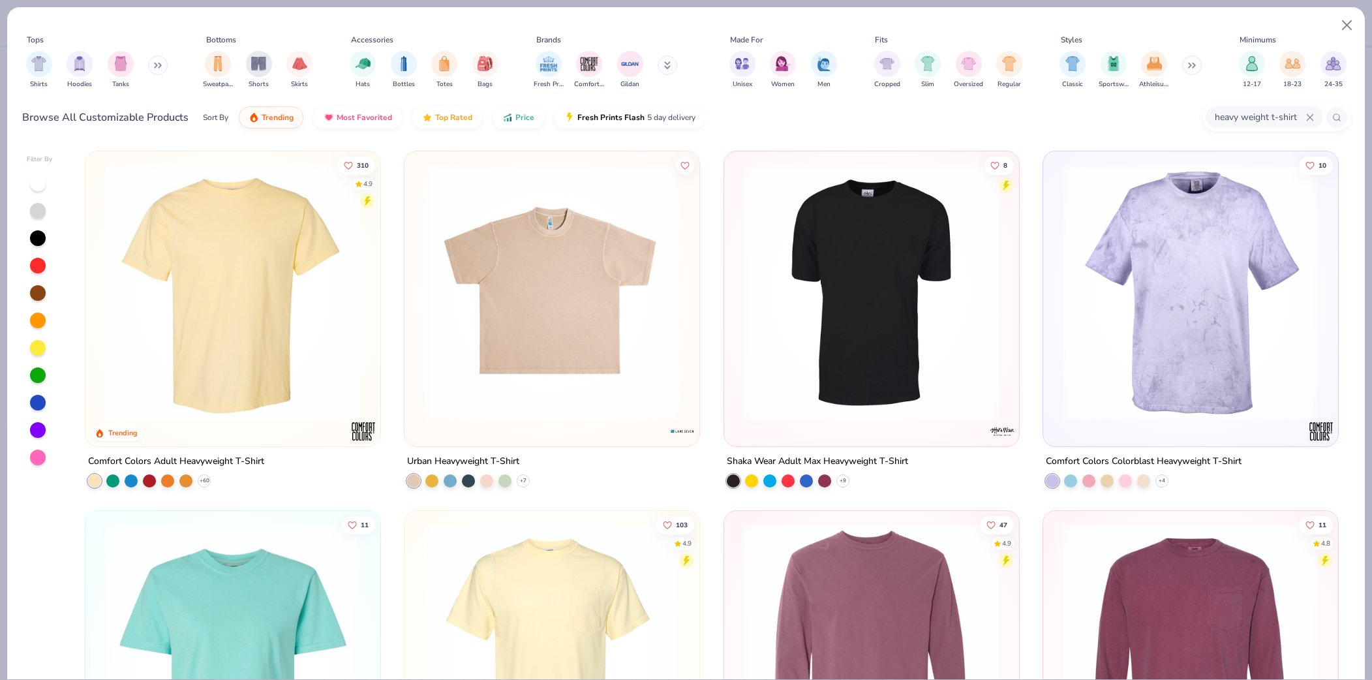
click at [1306, 118] on icon at bounding box center [1310, 117] width 8 height 8
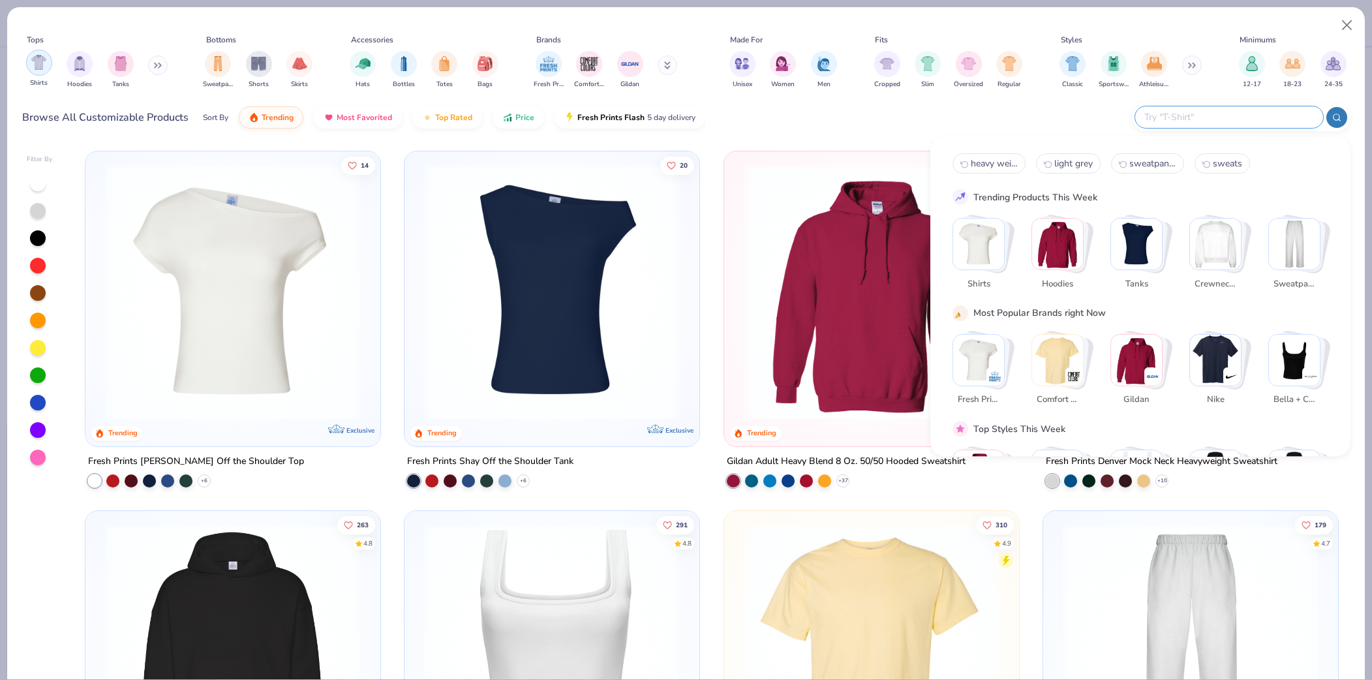
click at [45, 66] on img "filter for Shirts" at bounding box center [38, 62] width 15 height 15
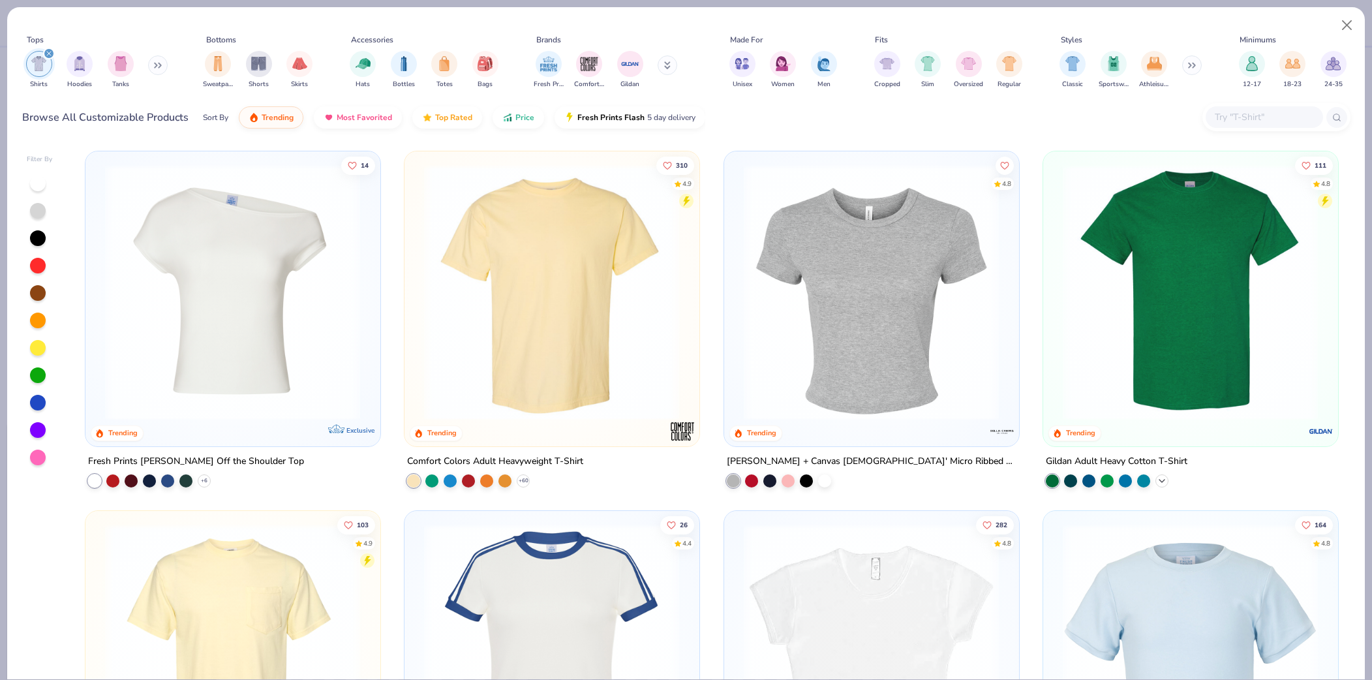
click at [1161, 483] on icon at bounding box center [1161, 480] width 10 height 10
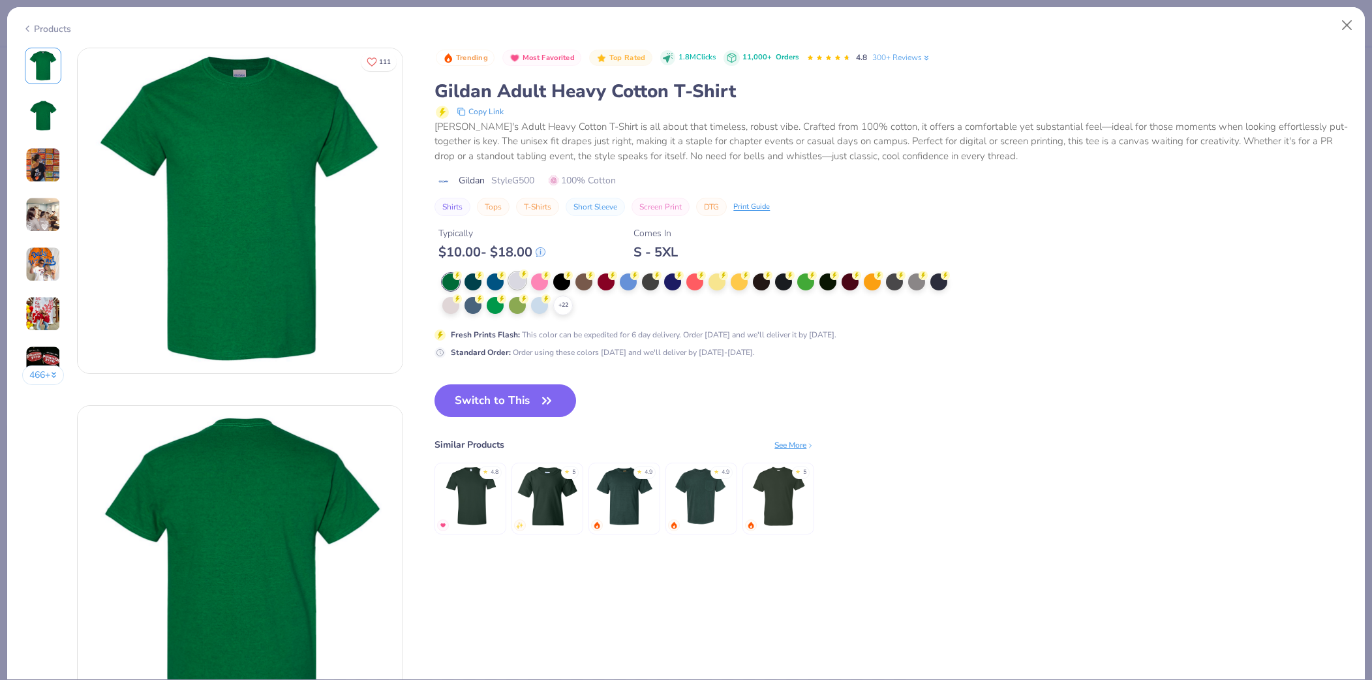
click at [518, 283] on div at bounding box center [517, 280] width 17 height 17
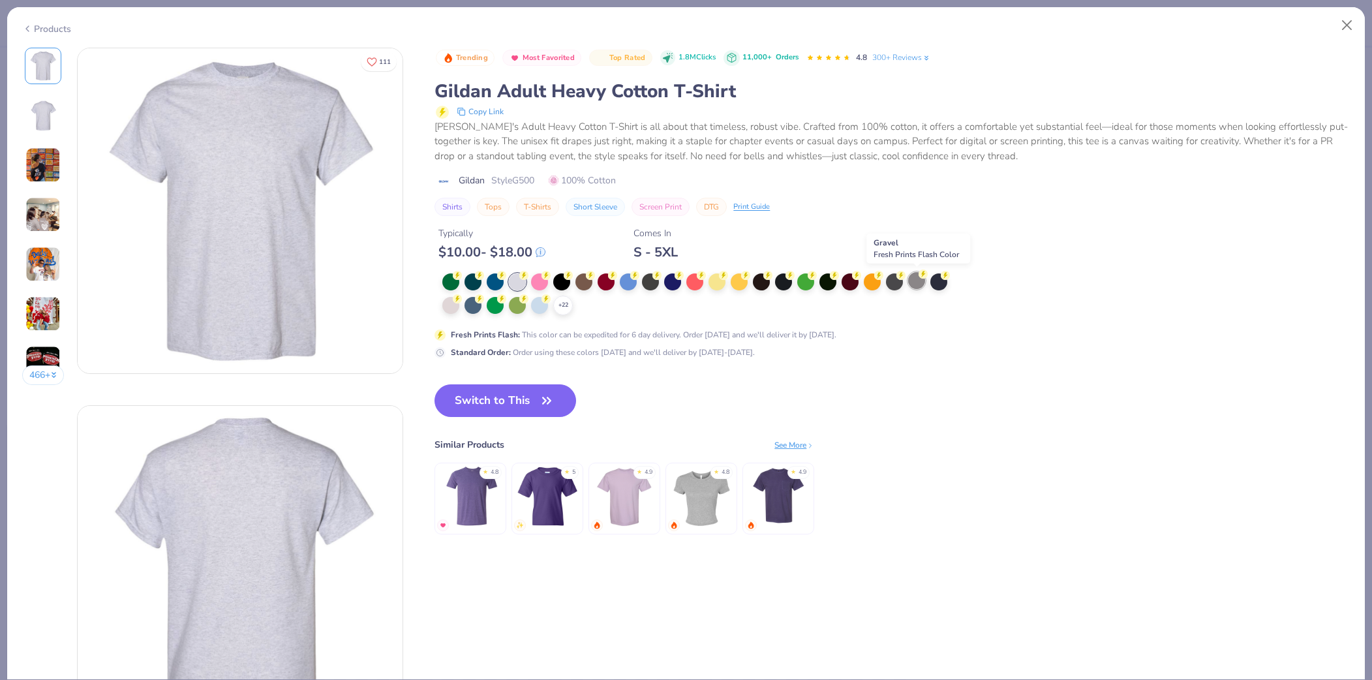
click at [915, 280] on div at bounding box center [916, 280] width 17 height 17
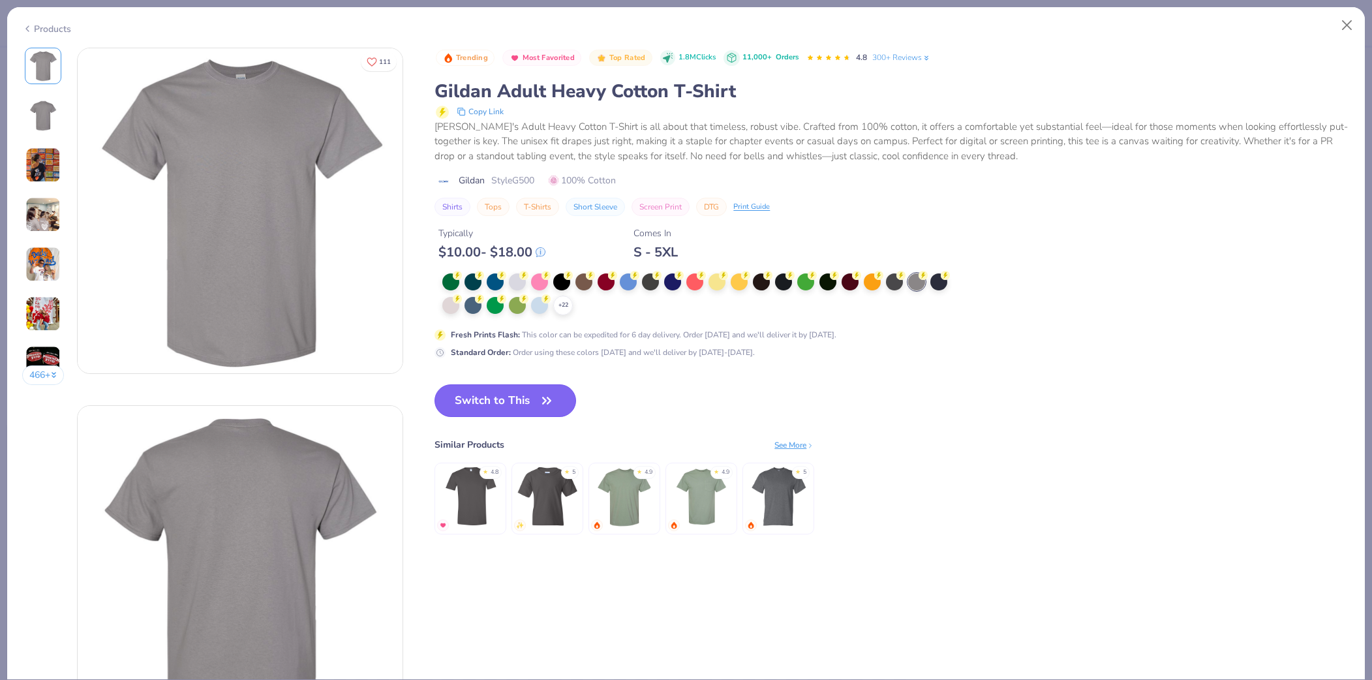
click at [502, 391] on button "Switch to This" at bounding box center [505, 400] width 142 height 33
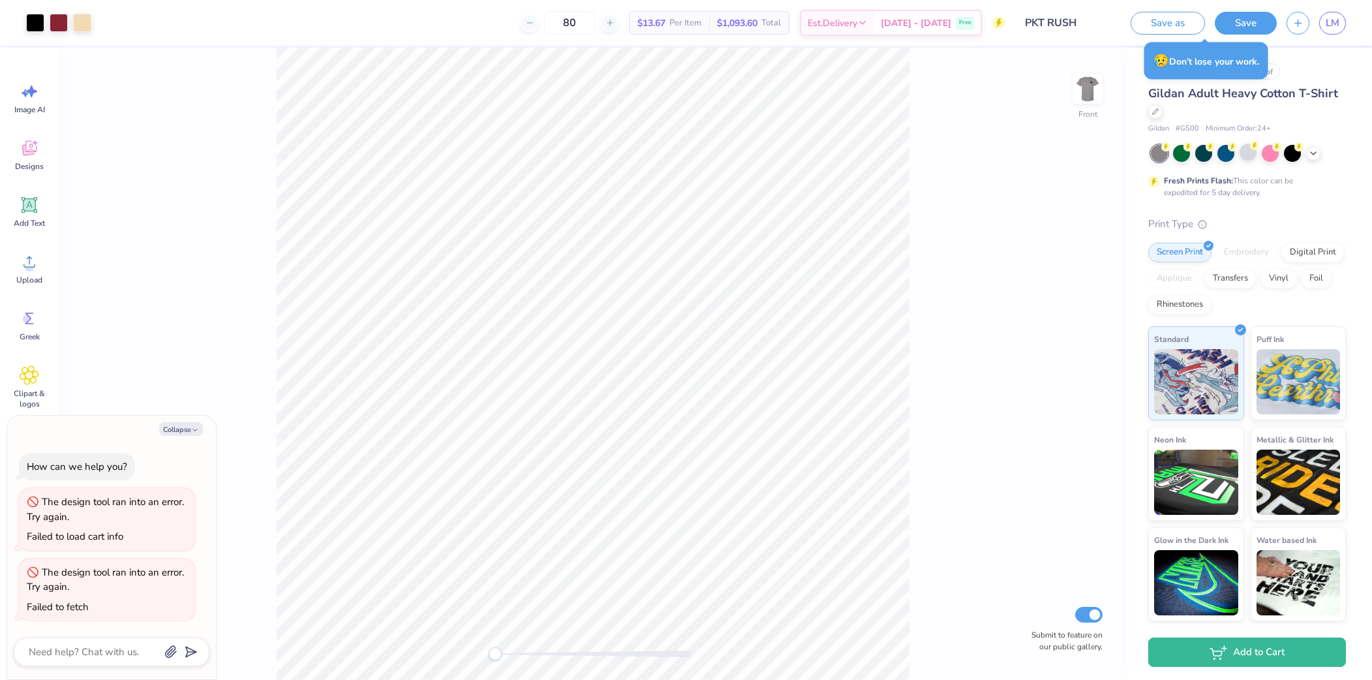
type textarea "x"
